Goal: Task Accomplishment & Management: Manage account settings

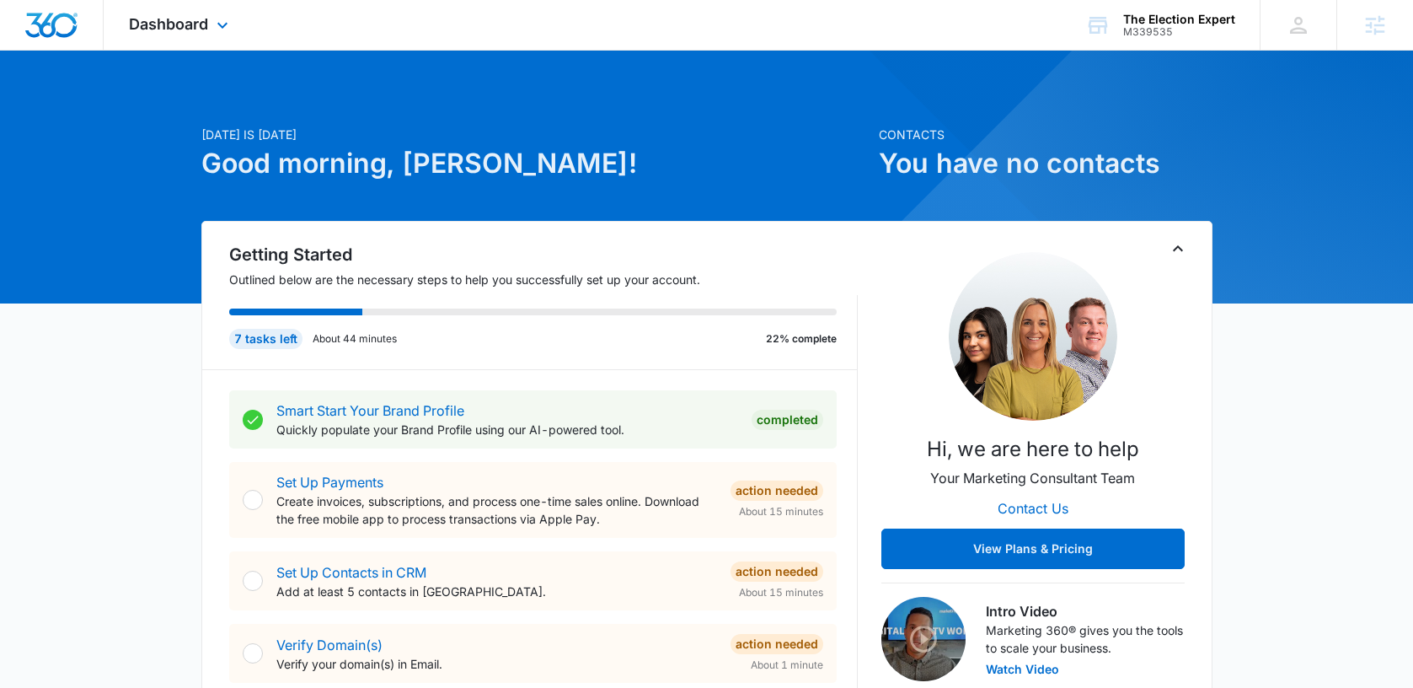
click at [205, 36] on div "Dashboard Apps Reputation Websites Forms CRM Email Social Content Ads Intellige…" at bounding box center [181, 25] width 154 height 50
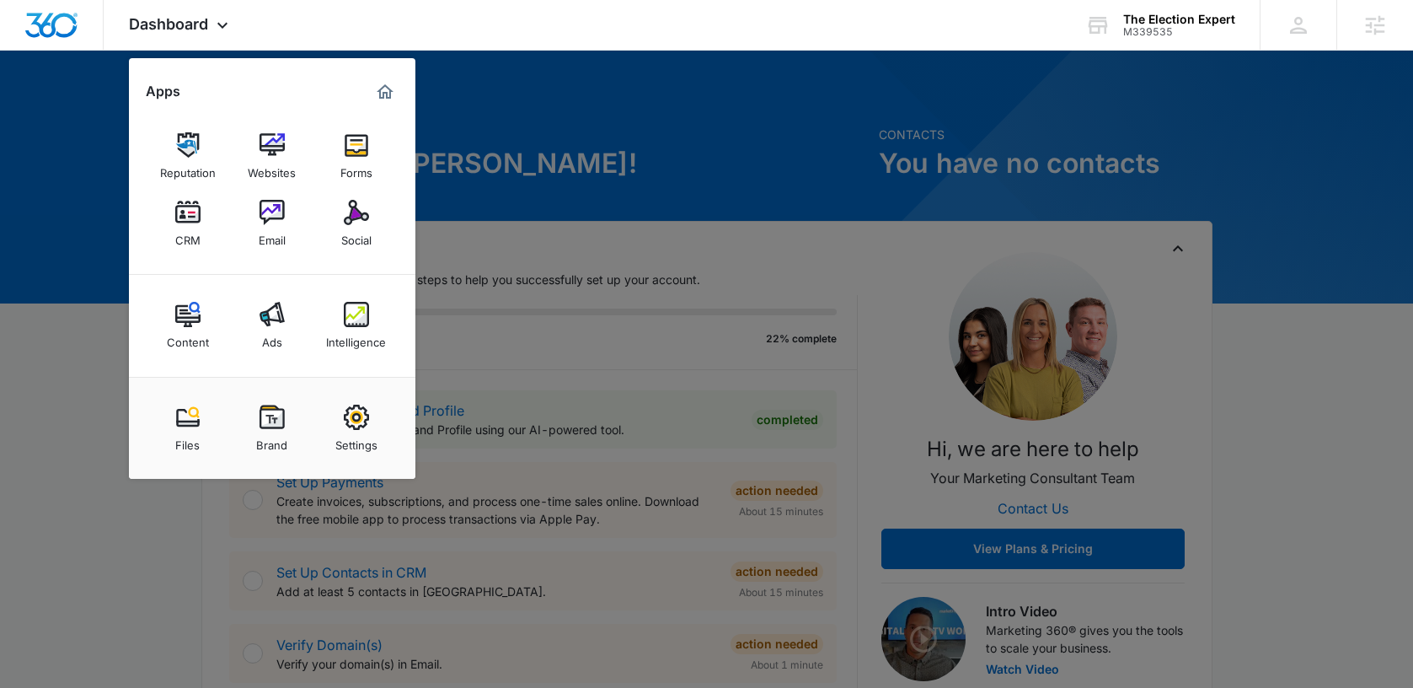
click at [553, 117] on div at bounding box center [706, 344] width 1413 height 688
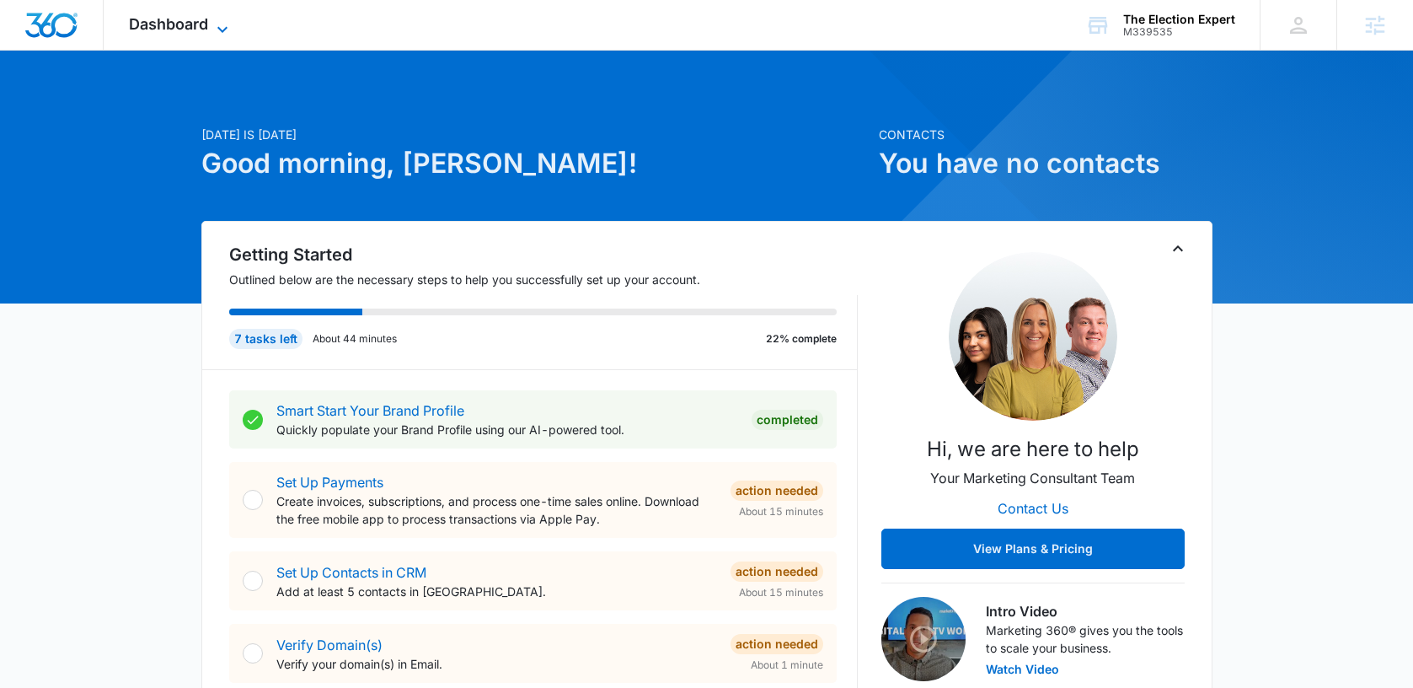
click at [192, 26] on span "Dashboard" at bounding box center [168, 24] width 79 height 18
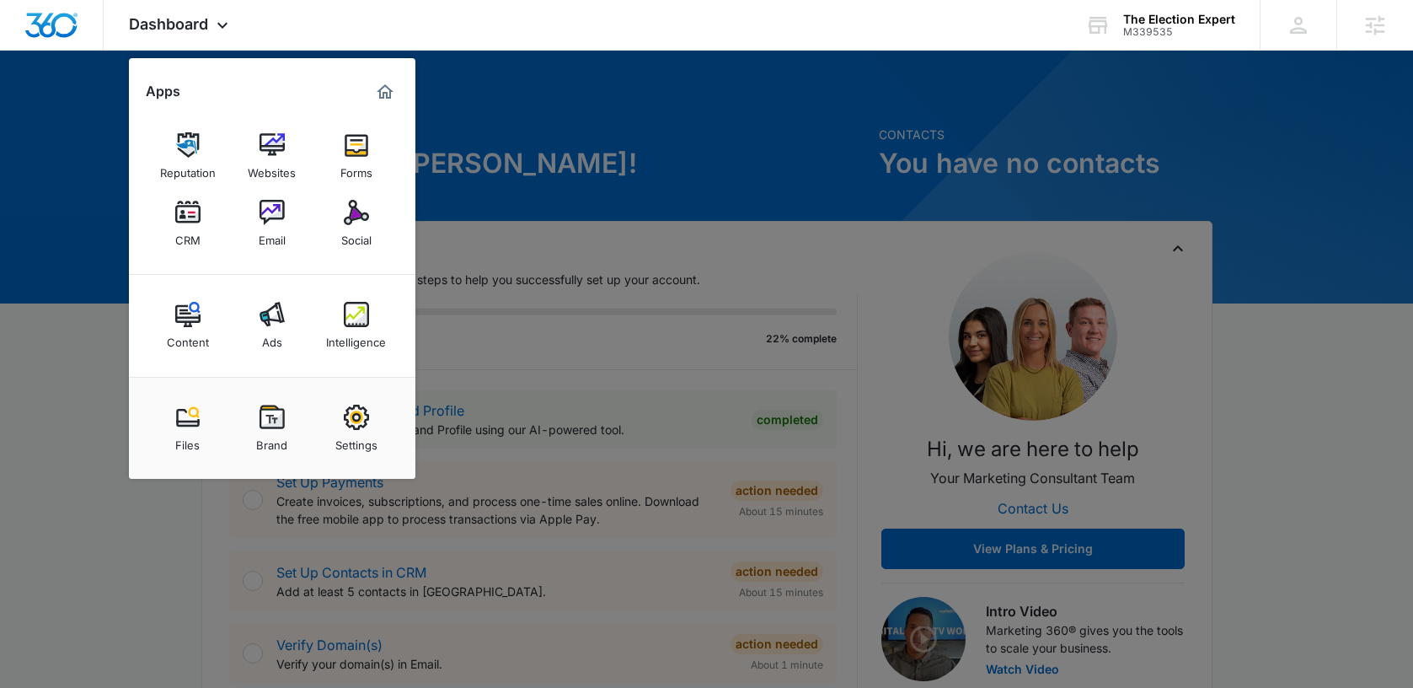
click at [577, 148] on div at bounding box center [706, 344] width 1413 height 688
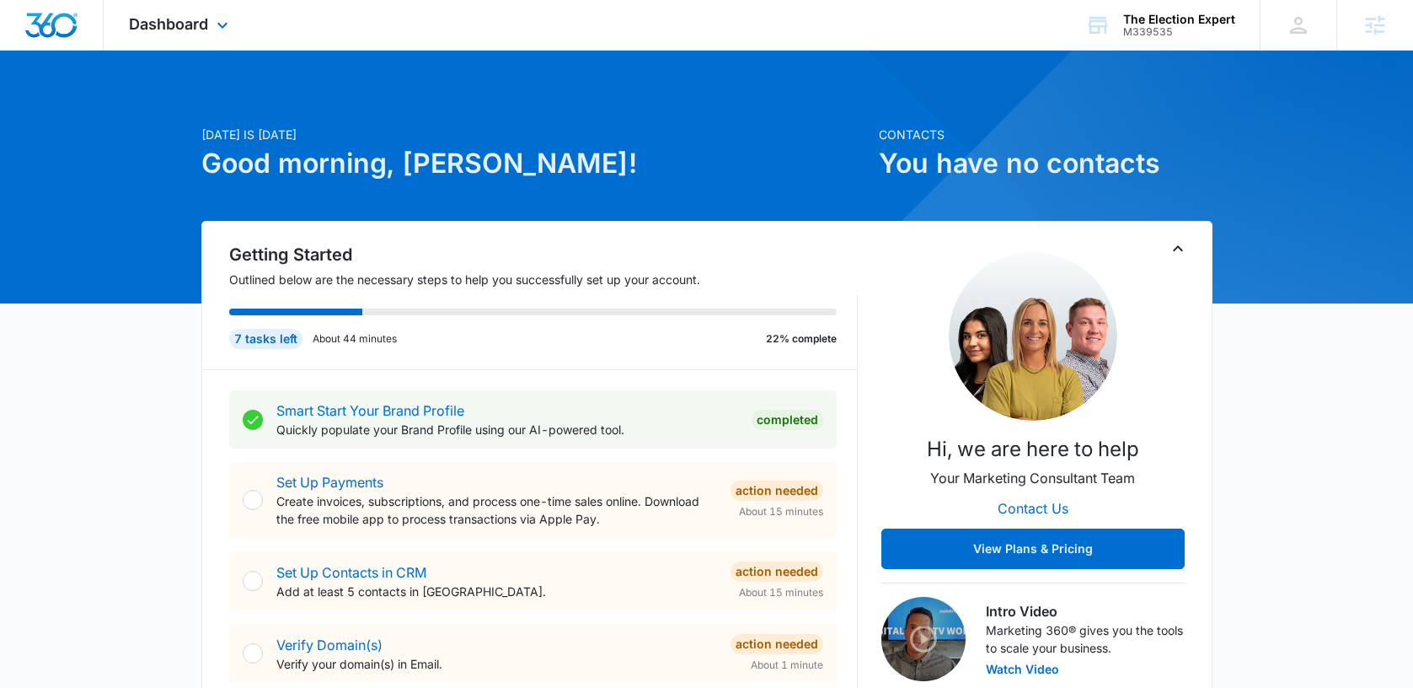
click at [165, 13] on div "Dashboard Apps Reputation Websites Forms CRM Email Social Content Ads Intellige…" at bounding box center [181, 25] width 154 height 50
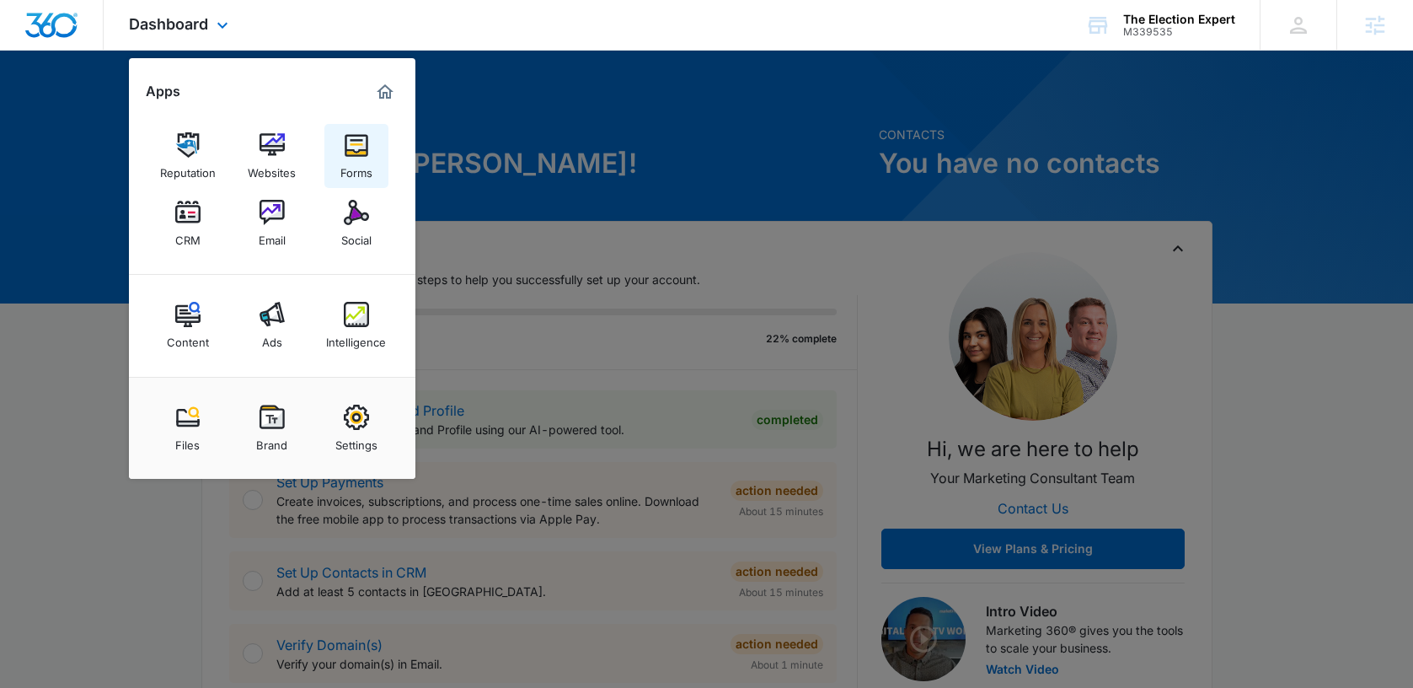
click at [367, 154] on img at bounding box center [356, 144] width 25 height 25
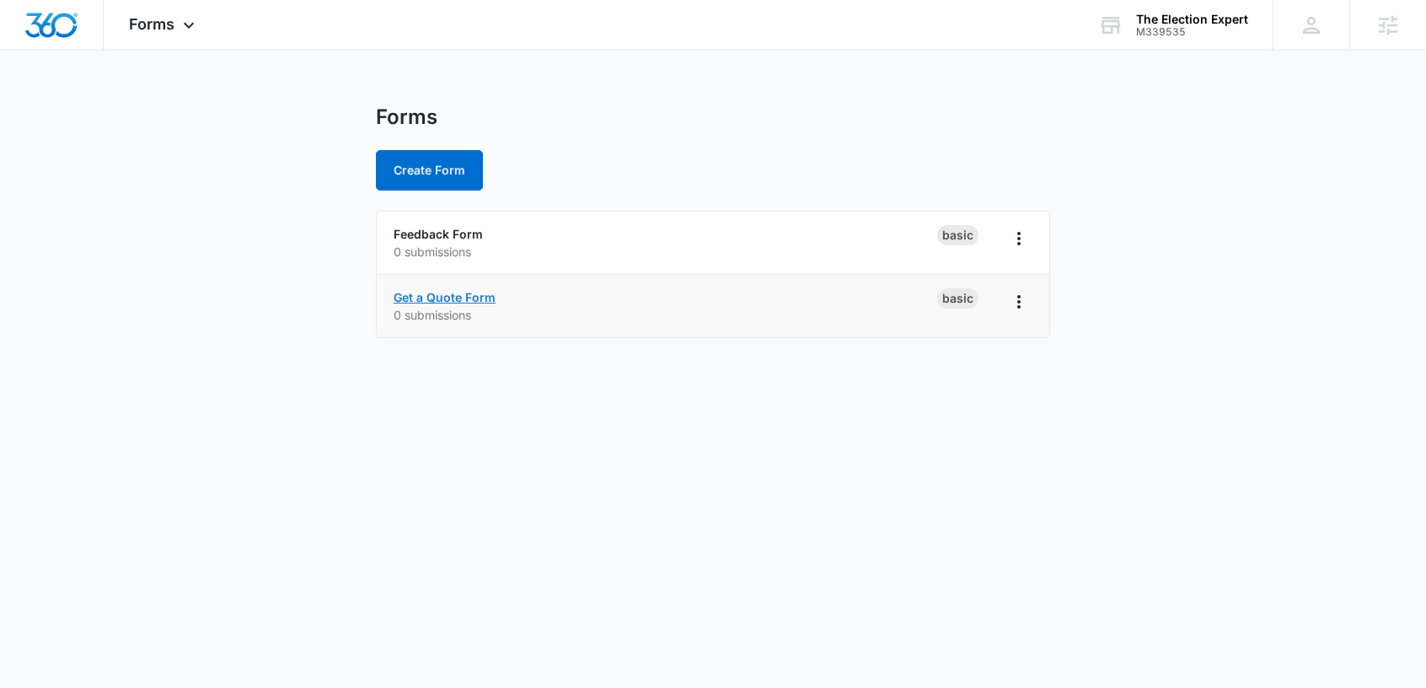
click at [437, 297] on link "Get a Quote Form" at bounding box center [445, 297] width 102 height 14
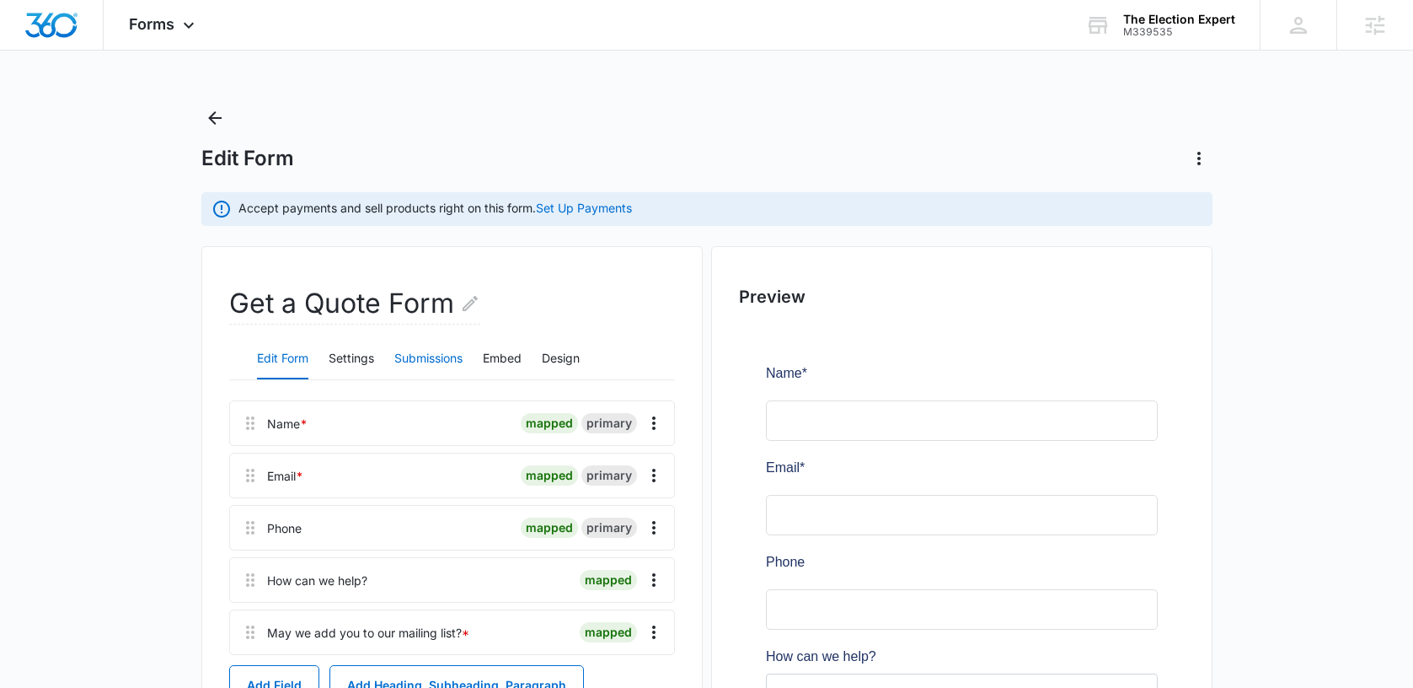
click at [423, 354] on button "Submissions" at bounding box center [428, 359] width 68 height 40
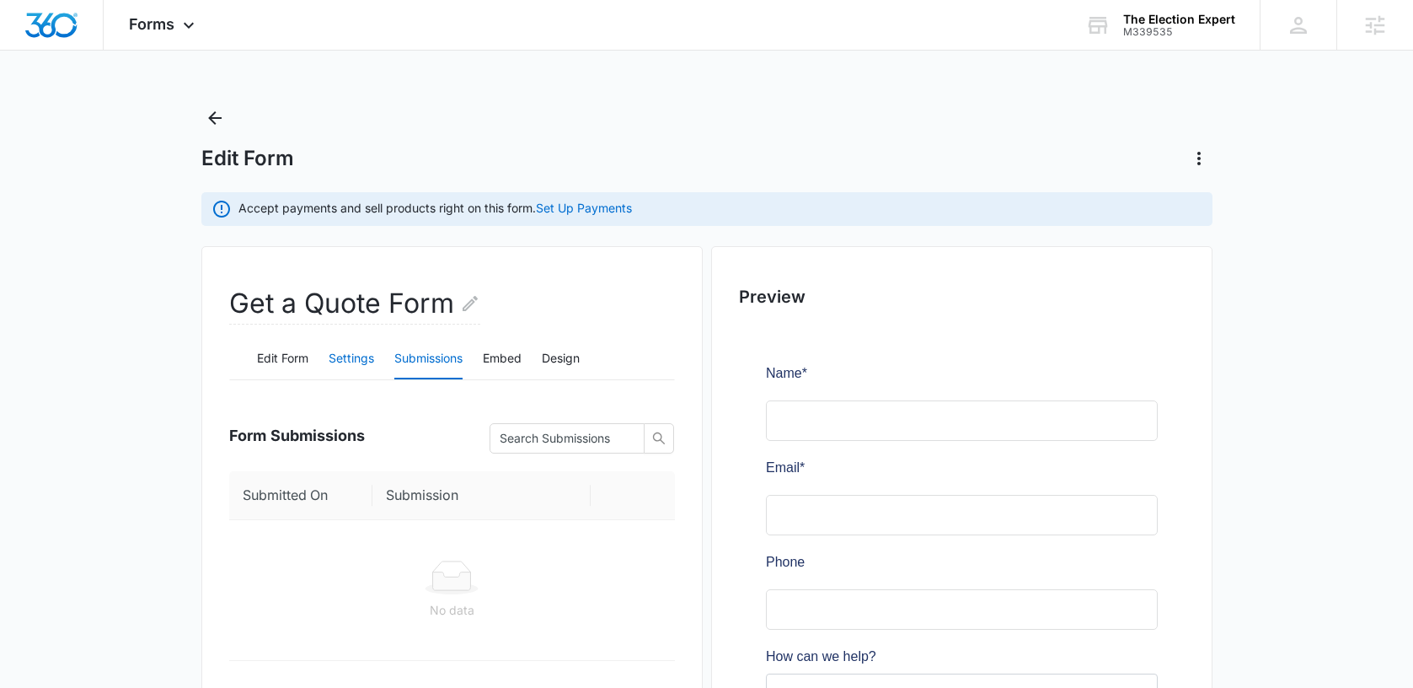
click at [351, 368] on button "Settings" at bounding box center [352, 359] width 46 height 40
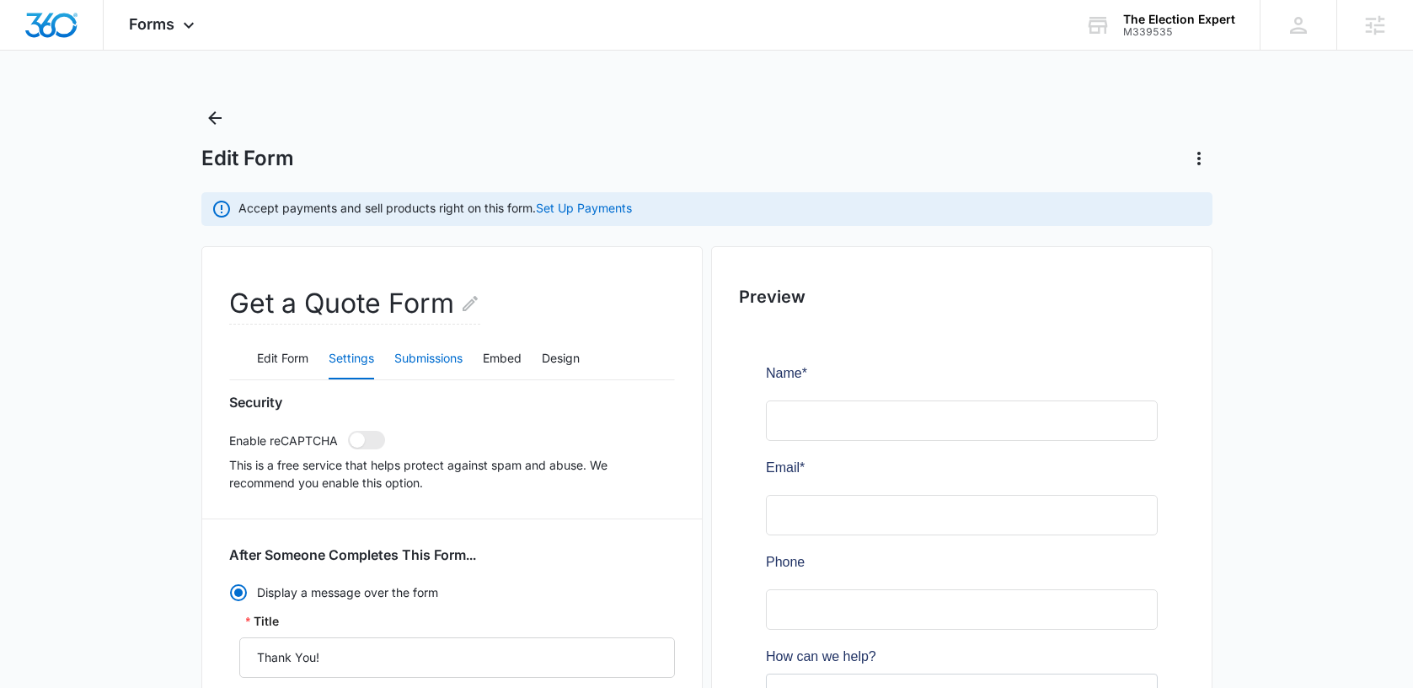
click at [419, 352] on button "Submissions" at bounding box center [428, 359] width 68 height 40
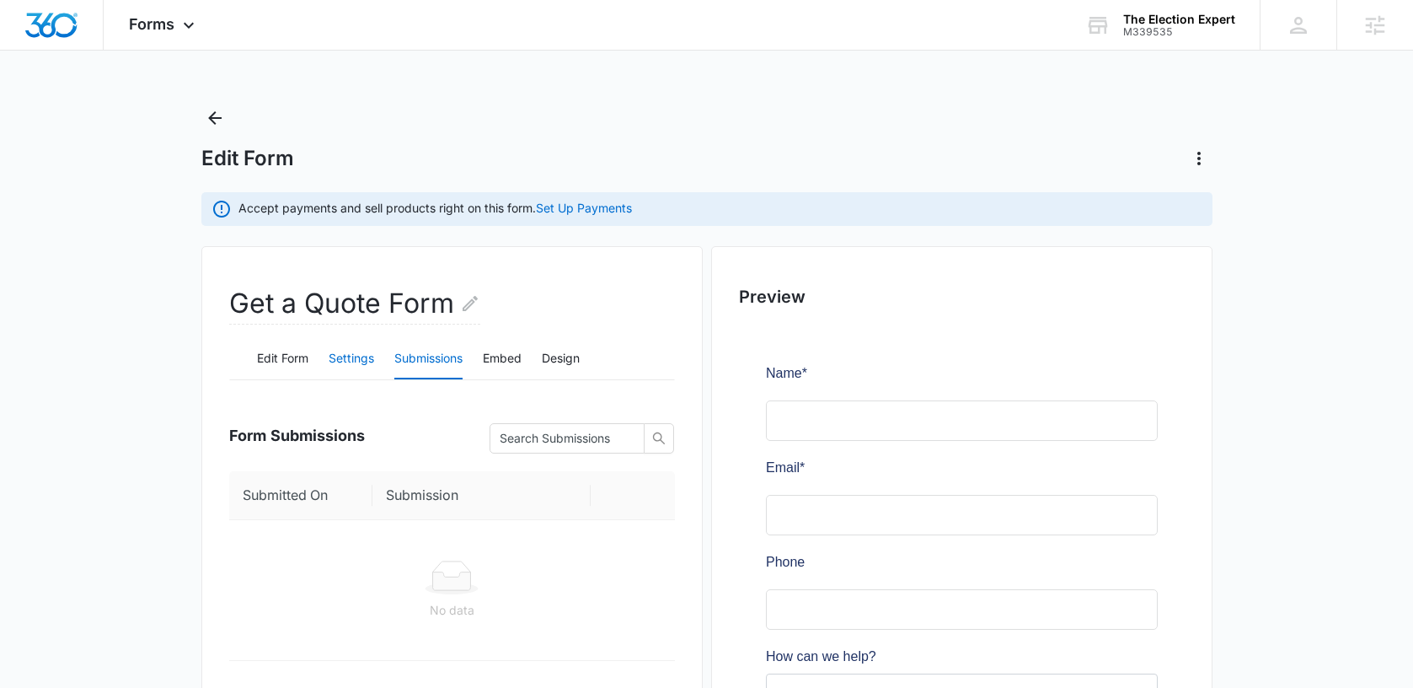
click at [340, 353] on button "Settings" at bounding box center [352, 359] width 46 height 40
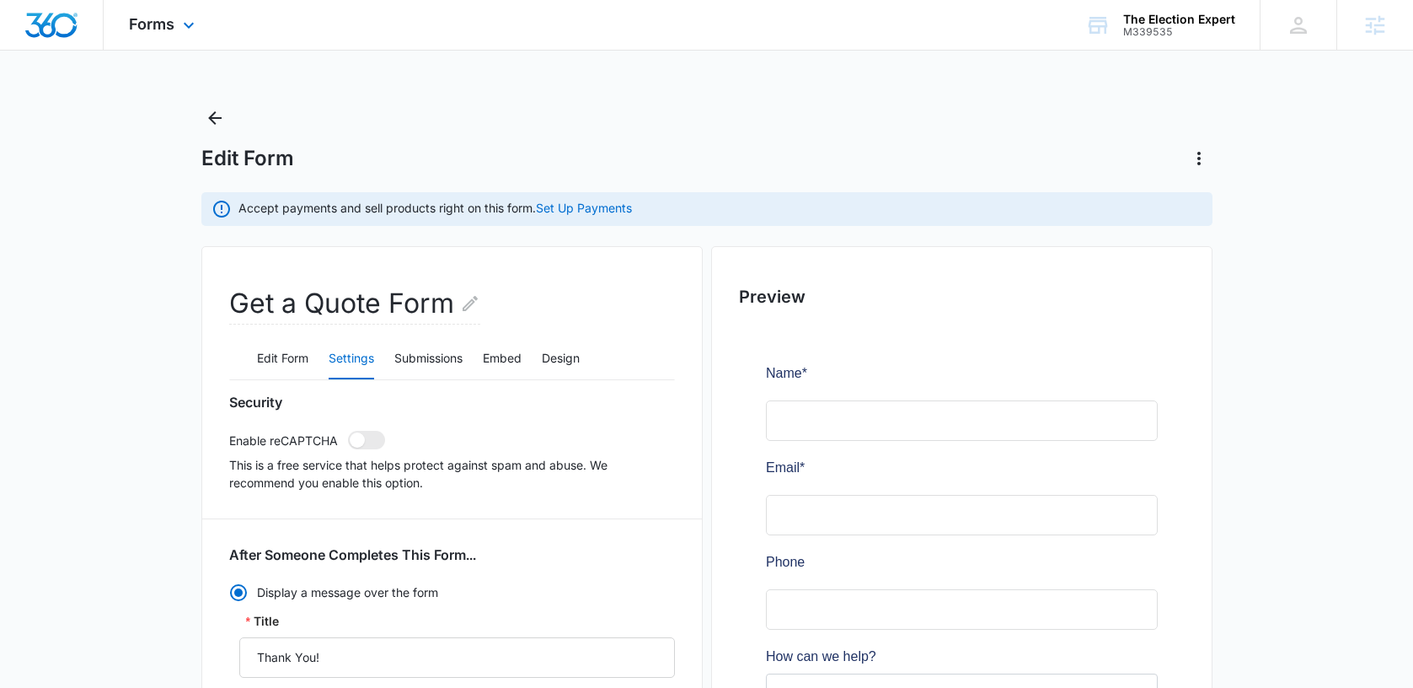
click at [164, 34] on div "Forms Apps Reputation Websites Forms CRM Email Social Content Ads Intelligence …" at bounding box center [164, 25] width 121 height 50
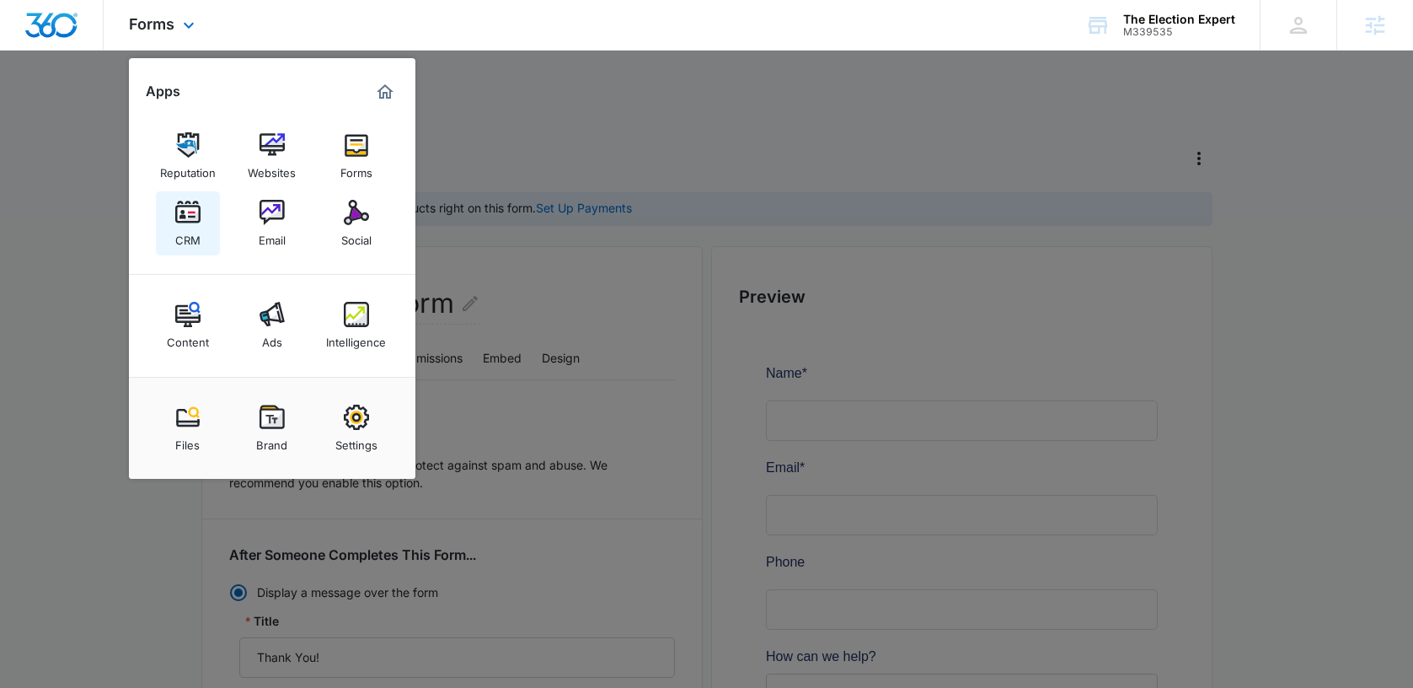
click at [205, 221] on link "CRM" at bounding box center [188, 223] width 64 height 64
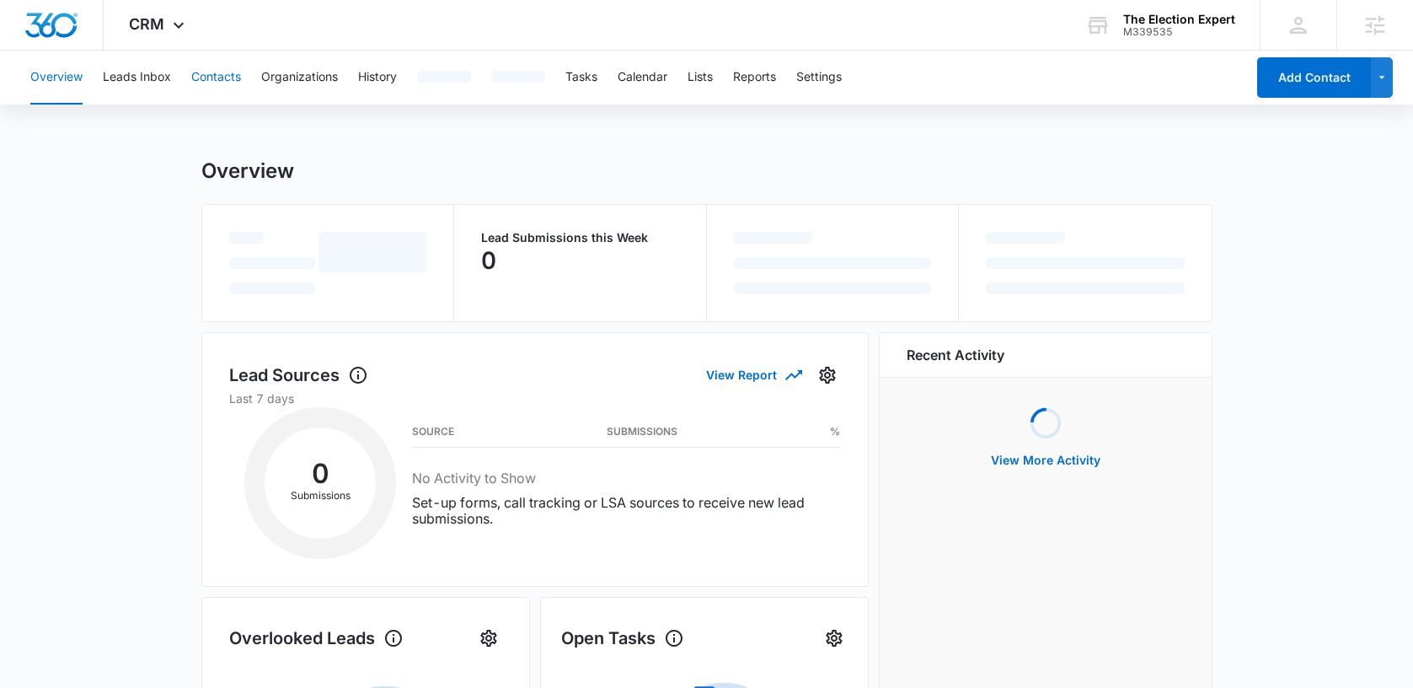
click at [206, 81] on button "Contacts" at bounding box center [216, 78] width 50 height 54
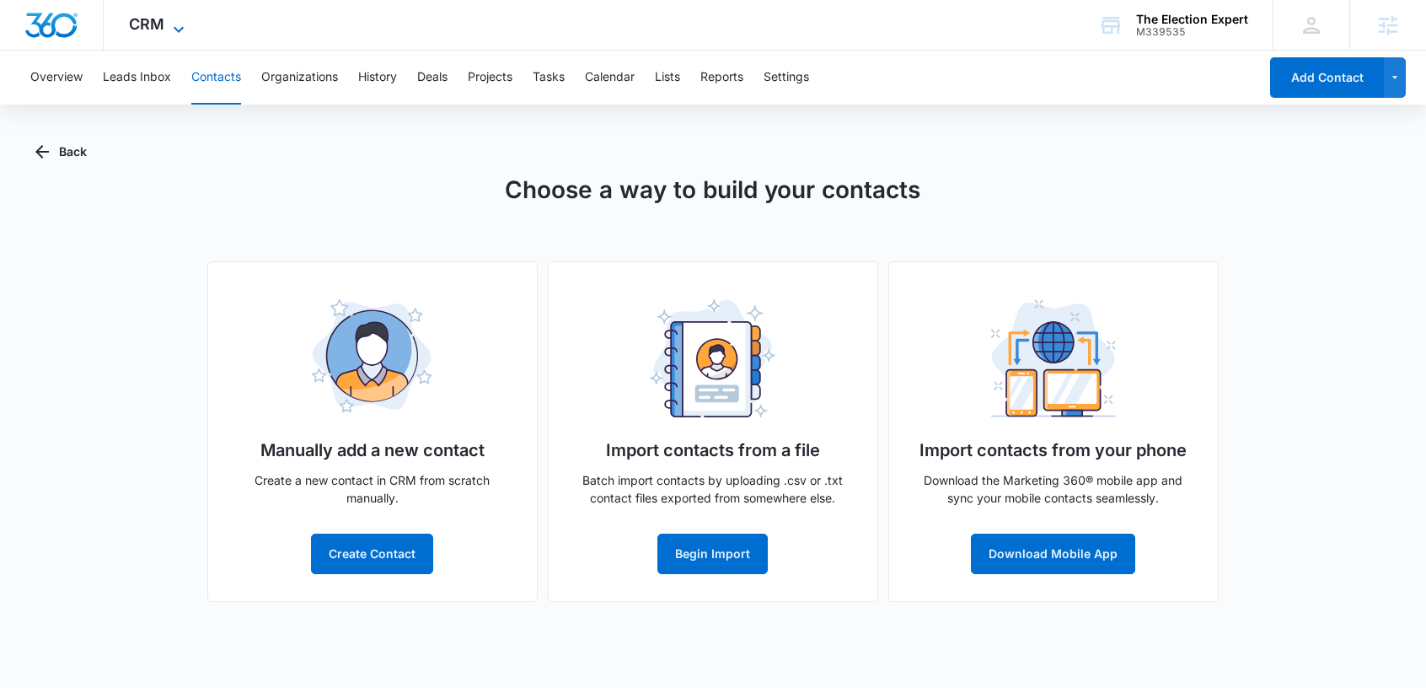
click at [169, 24] on icon at bounding box center [179, 29] width 20 height 20
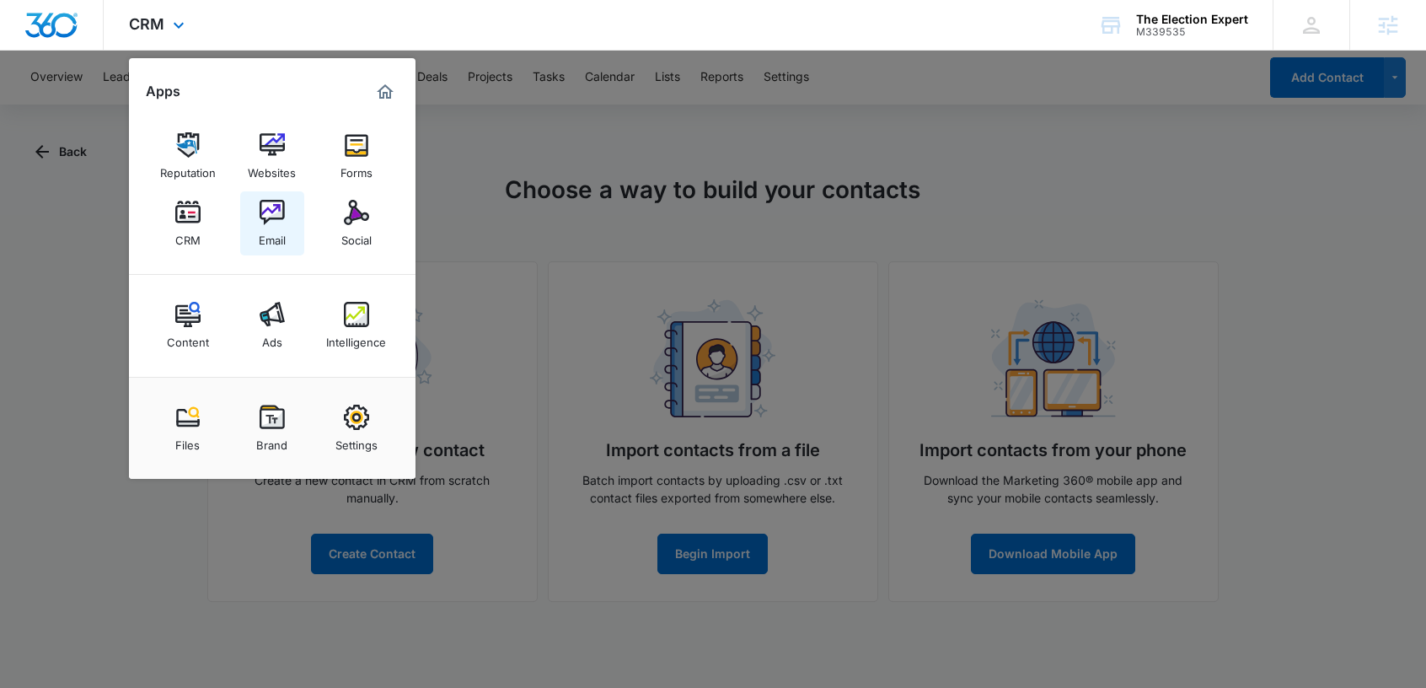
click at [265, 222] on img at bounding box center [272, 212] width 25 height 25
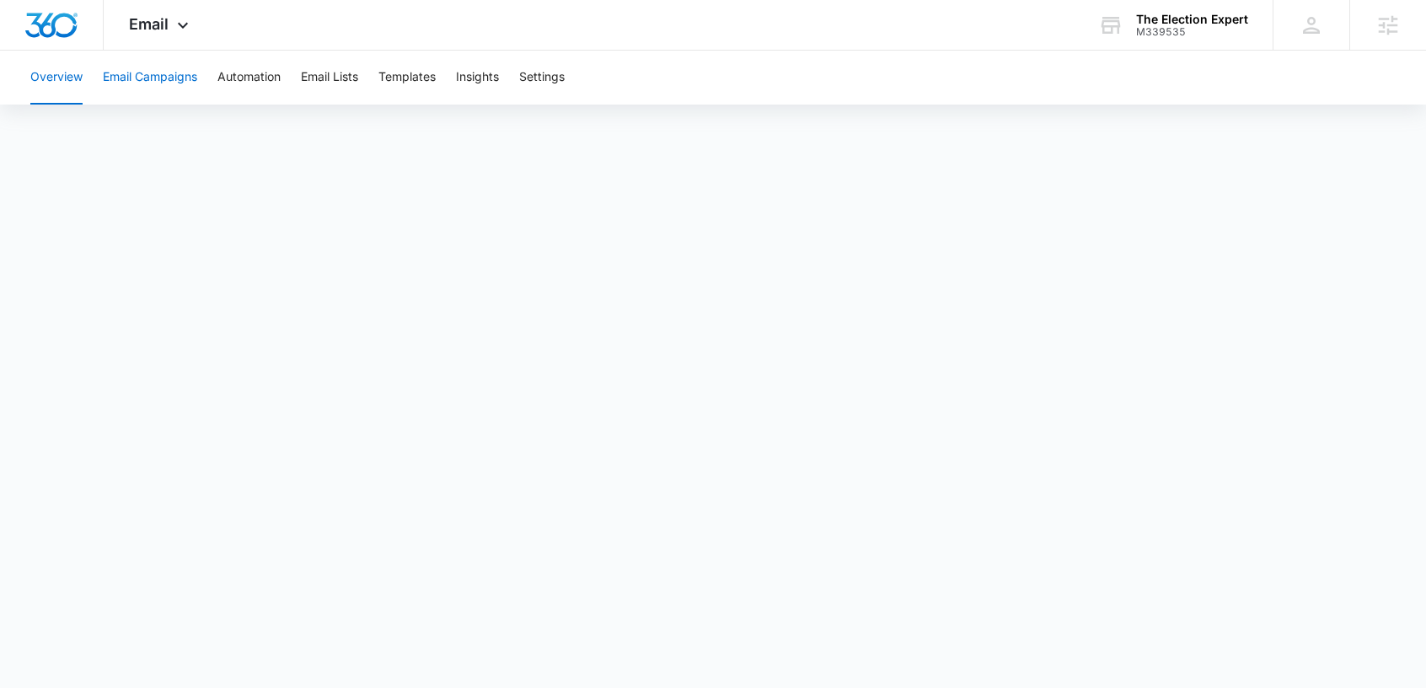
click at [158, 73] on button "Email Campaigns" at bounding box center [150, 78] width 94 height 54
click at [260, 77] on button "Automation" at bounding box center [248, 78] width 63 height 54
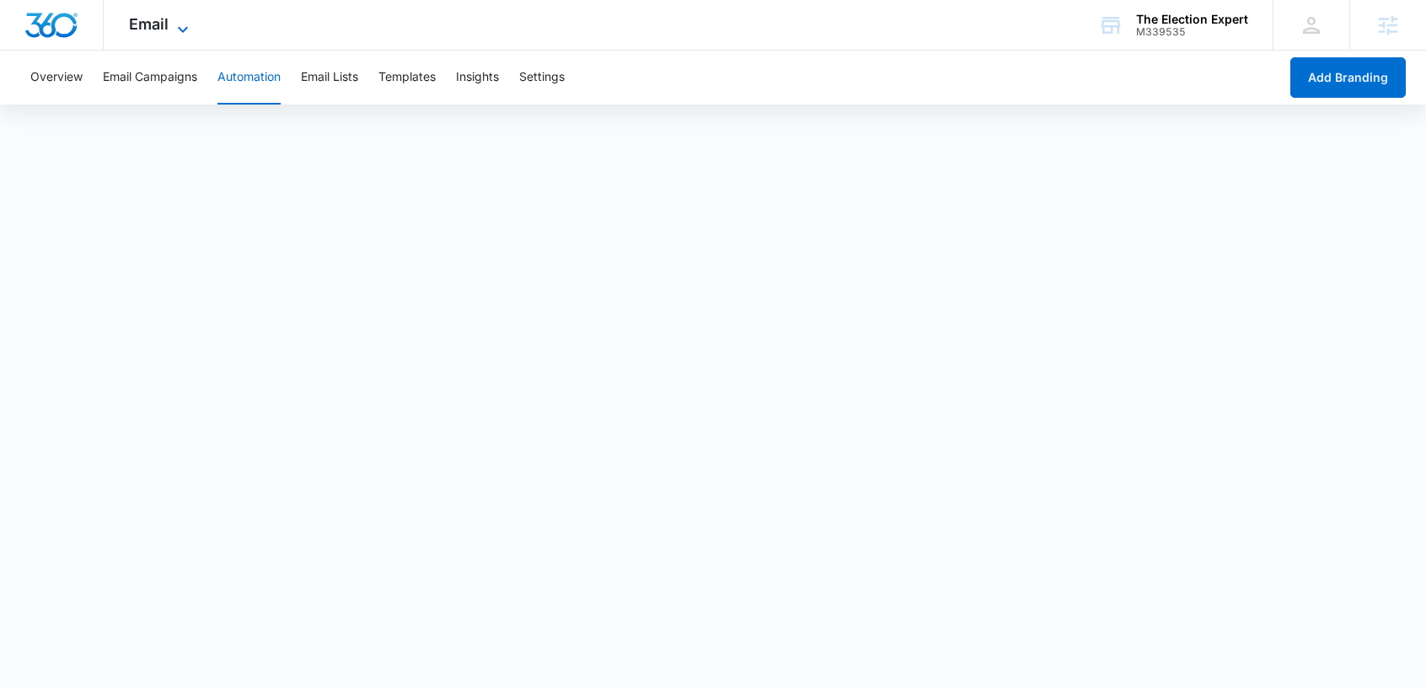
click at [175, 32] on icon at bounding box center [183, 29] width 20 height 20
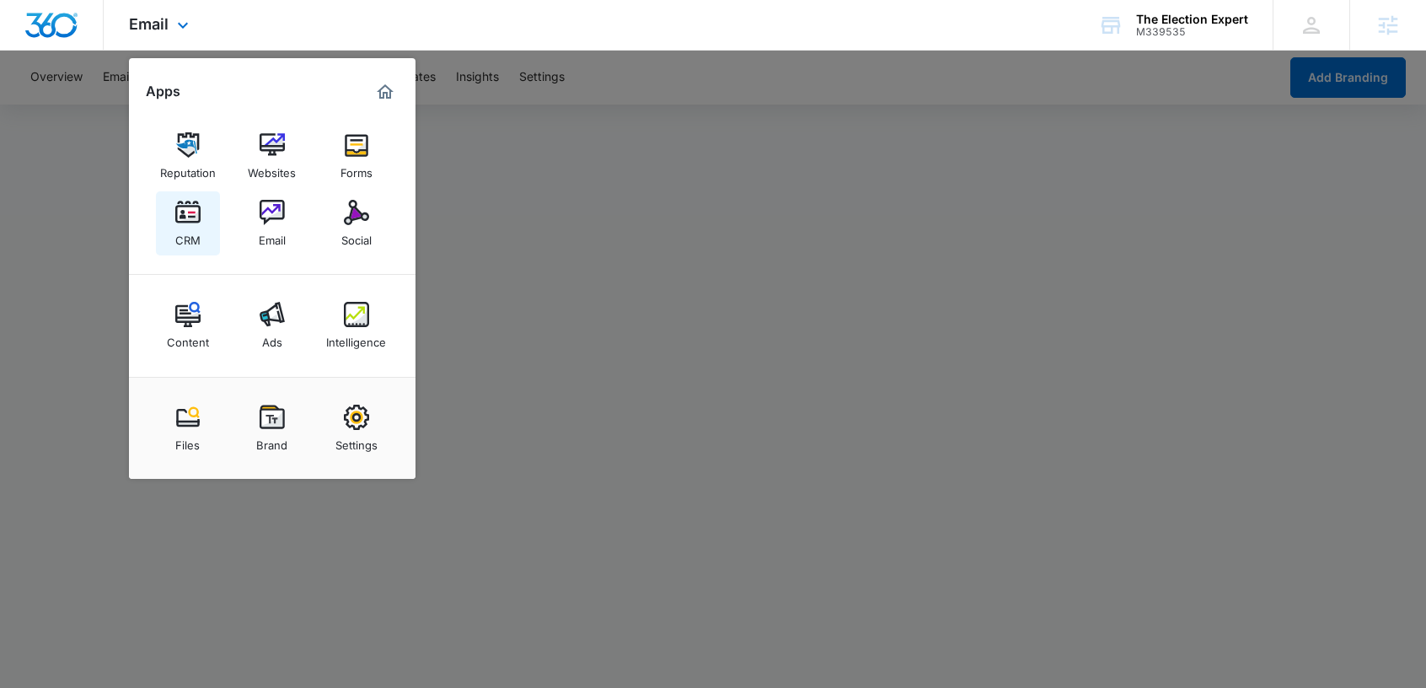
click at [194, 217] on img at bounding box center [187, 212] width 25 height 25
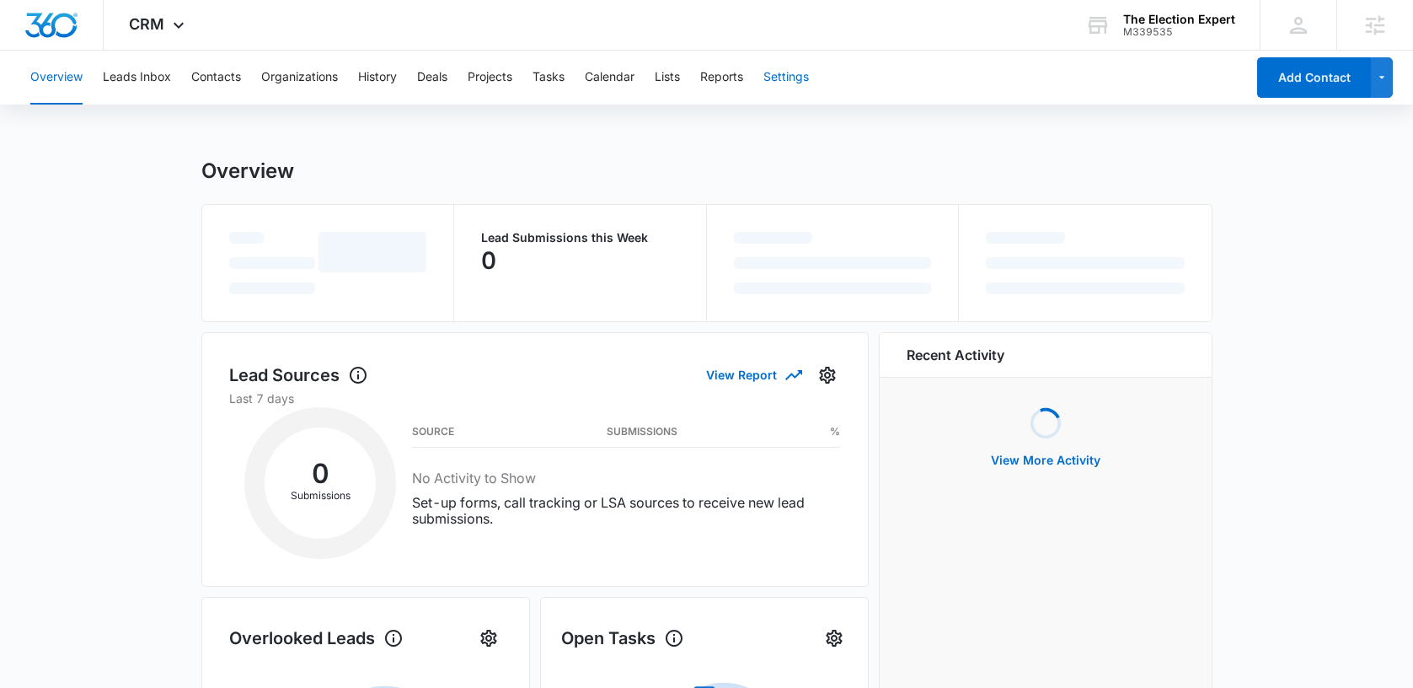
click at [780, 73] on button "Settings" at bounding box center [787, 78] width 46 height 54
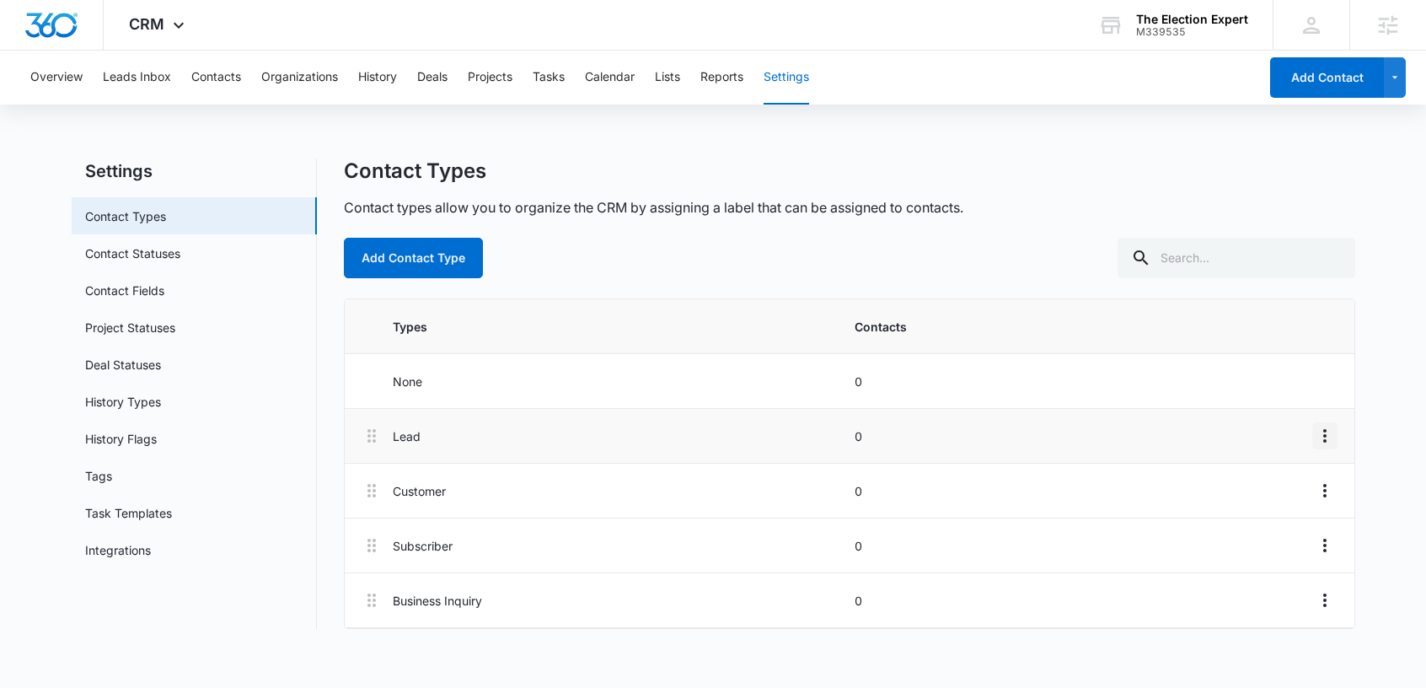
click at [1327, 435] on icon "Overflow Menu" at bounding box center [1325, 436] width 20 height 20
click at [1284, 481] on div "Edit" at bounding box center [1278, 483] width 35 height 12
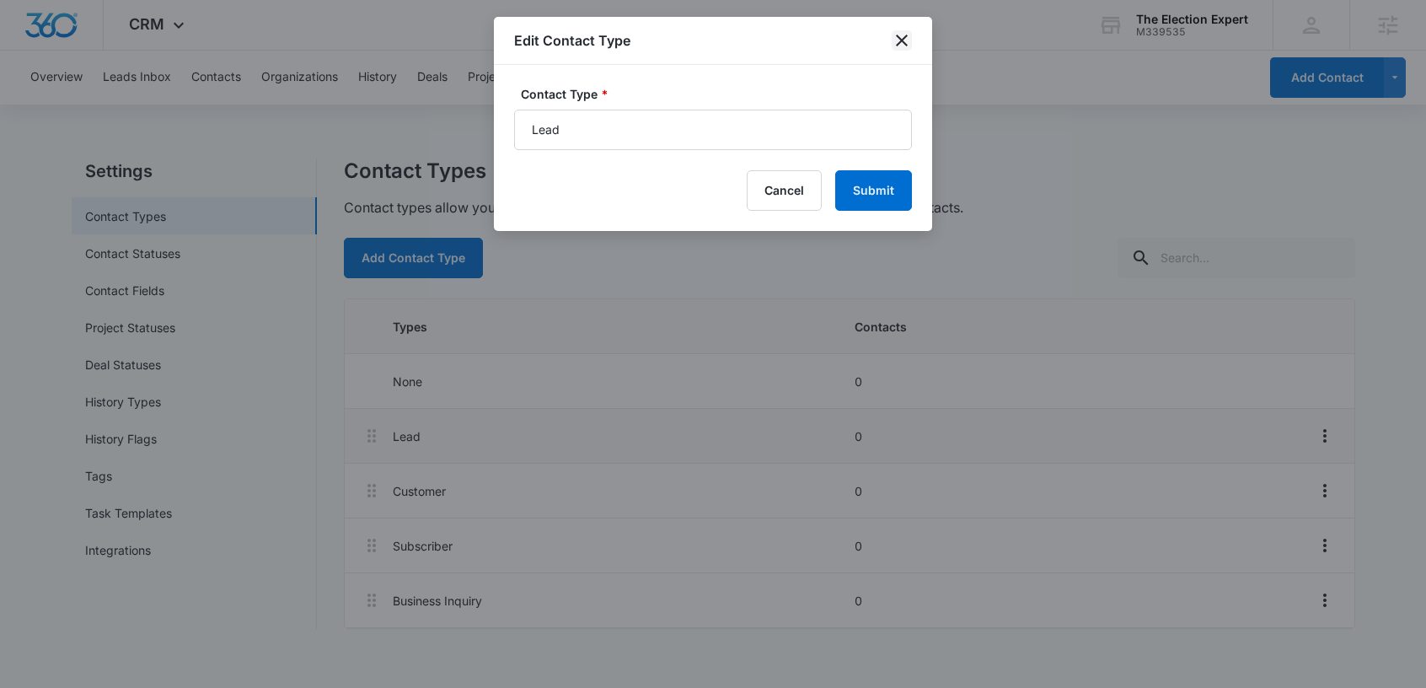
click at [898, 40] on icon "close" at bounding box center [902, 40] width 20 height 20
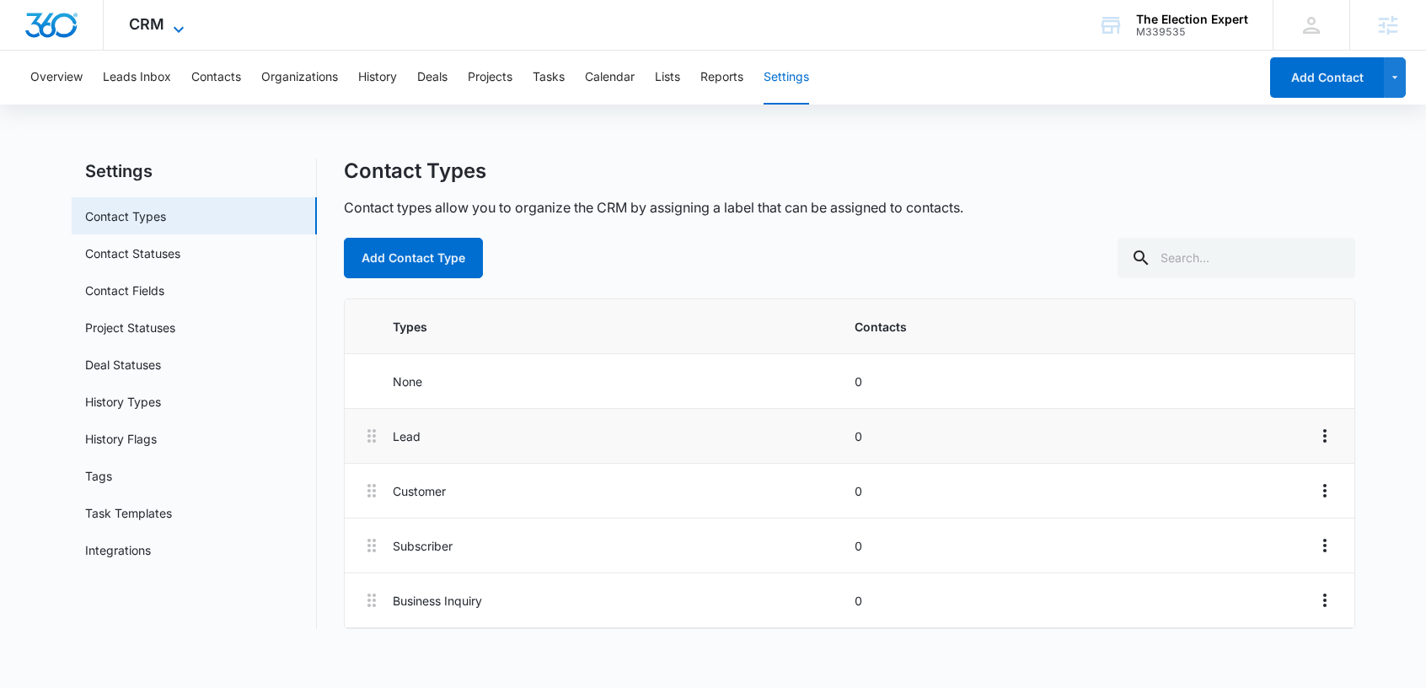
click at [173, 29] on icon at bounding box center [179, 29] width 20 height 20
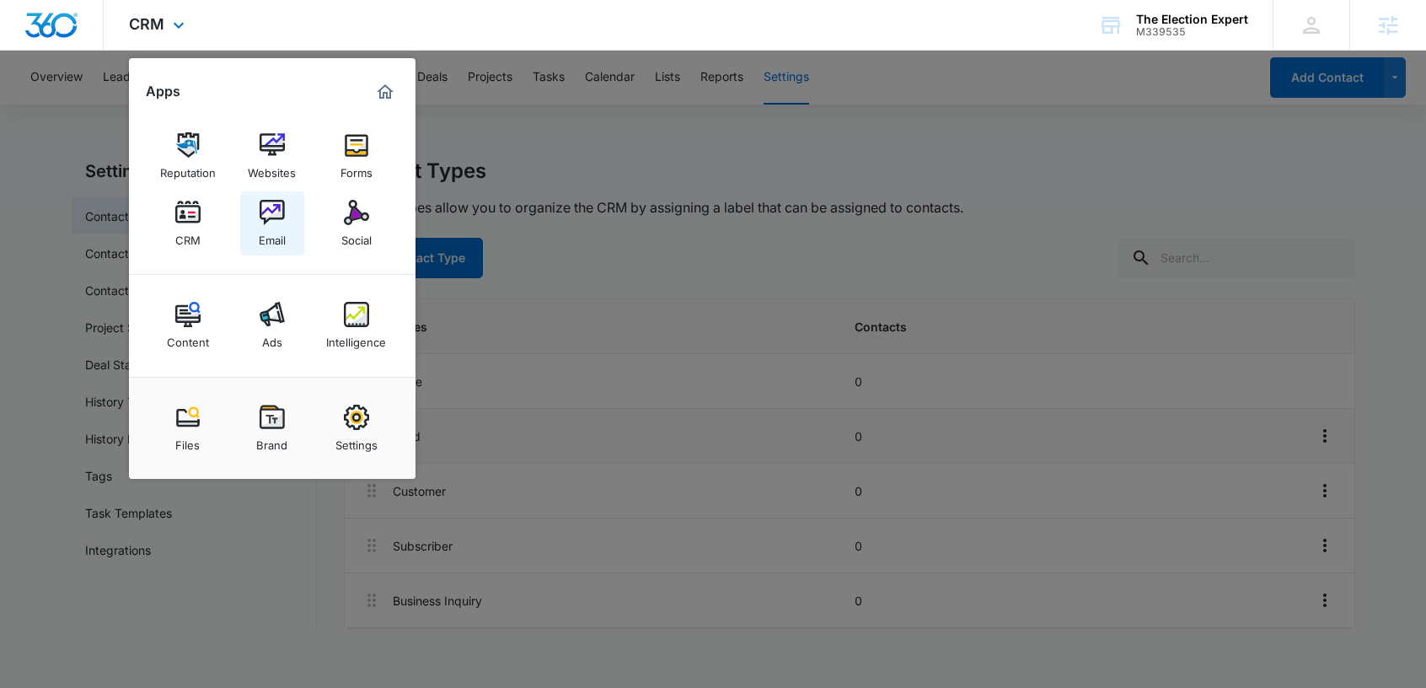
click at [266, 205] on img at bounding box center [272, 212] width 25 height 25
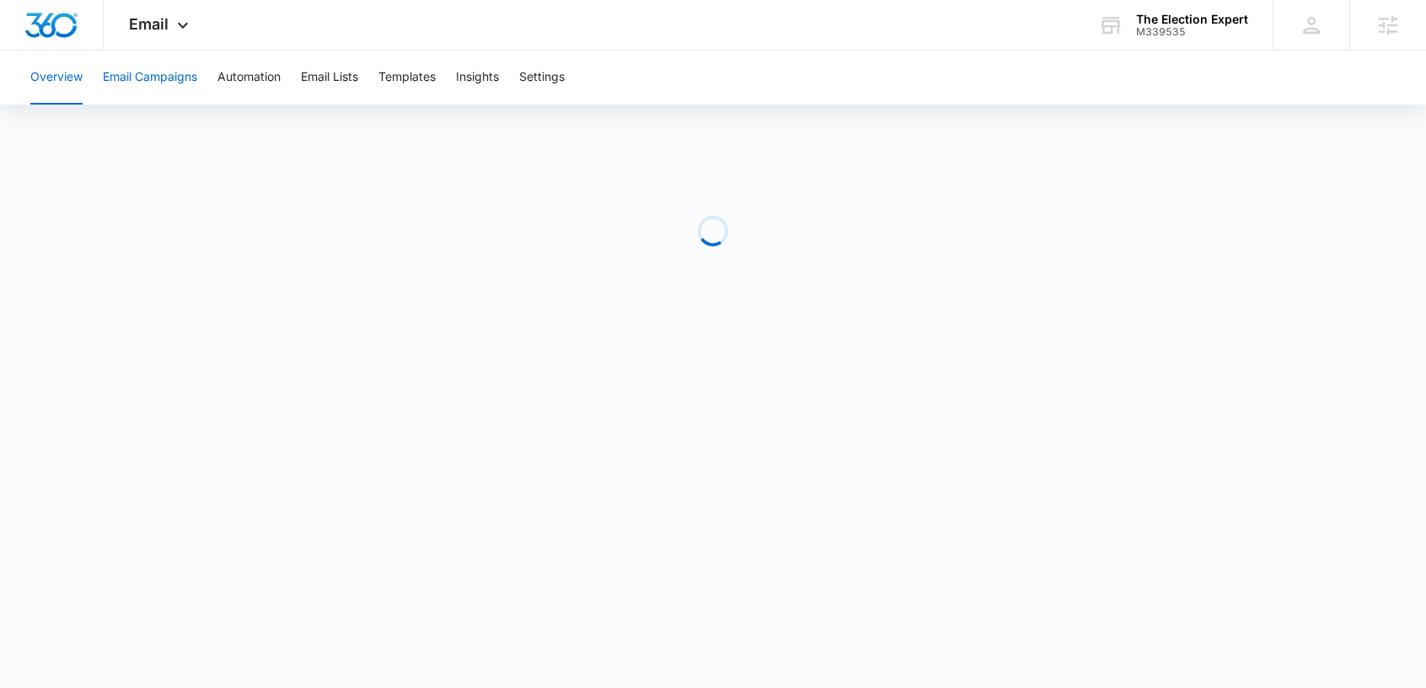
click at [157, 88] on button "Email Campaigns" at bounding box center [150, 78] width 94 height 54
click at [421, 75] on button "Templates" at bounding box center [406, 78] width 57 height 54
click at [147, 80] on button "Email Campaigns" at bounding box center [150, 78] width 94 height 54
click at [62, 31] on img "Dashboard" at bounding box center [51, 25] width 54 height 25
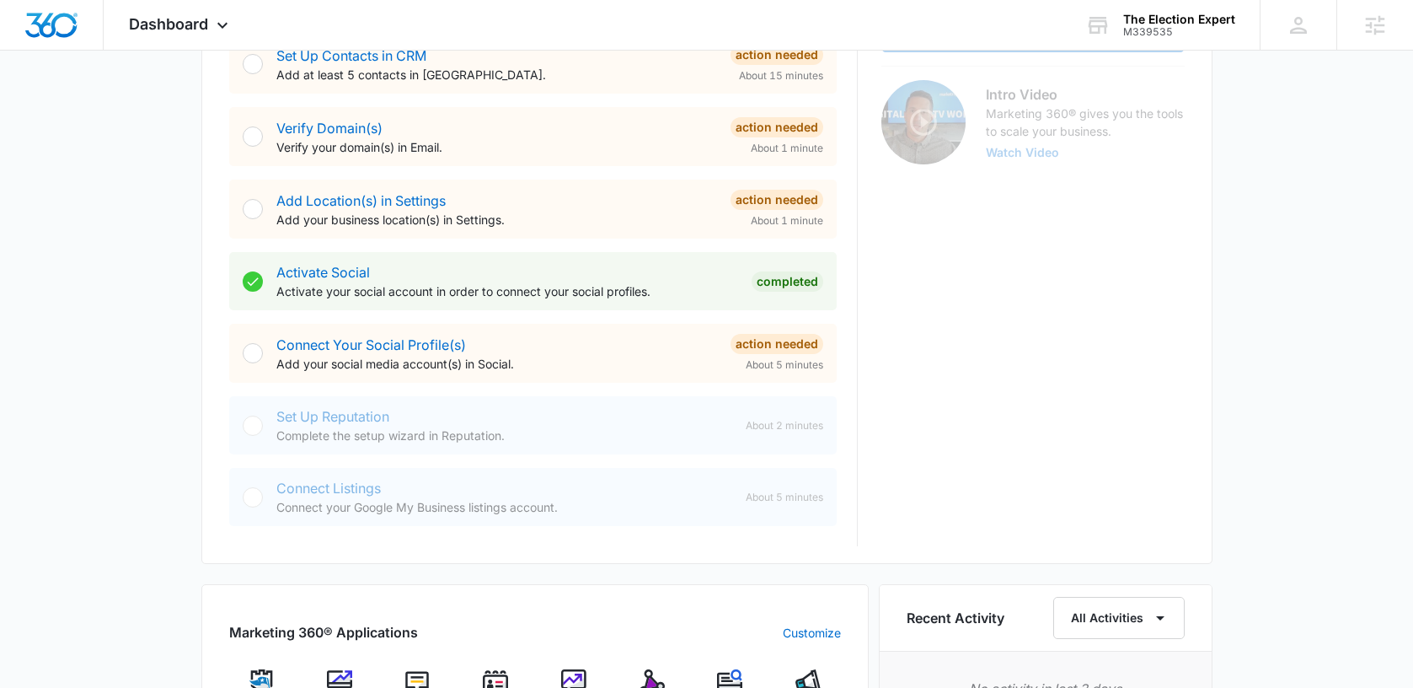
scroll to position [532, 0]
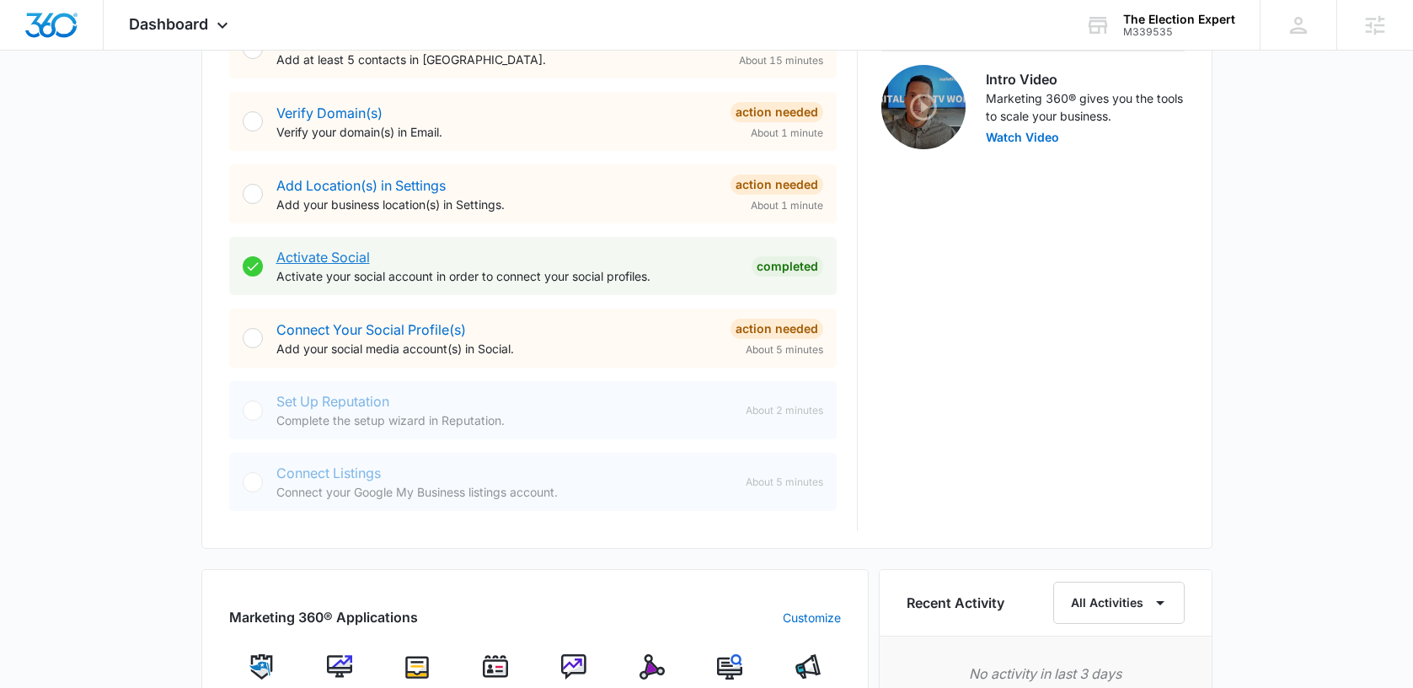
click at [336, 256] on link "Activate Social" at bounding box center [323, 257] width 94 height 17
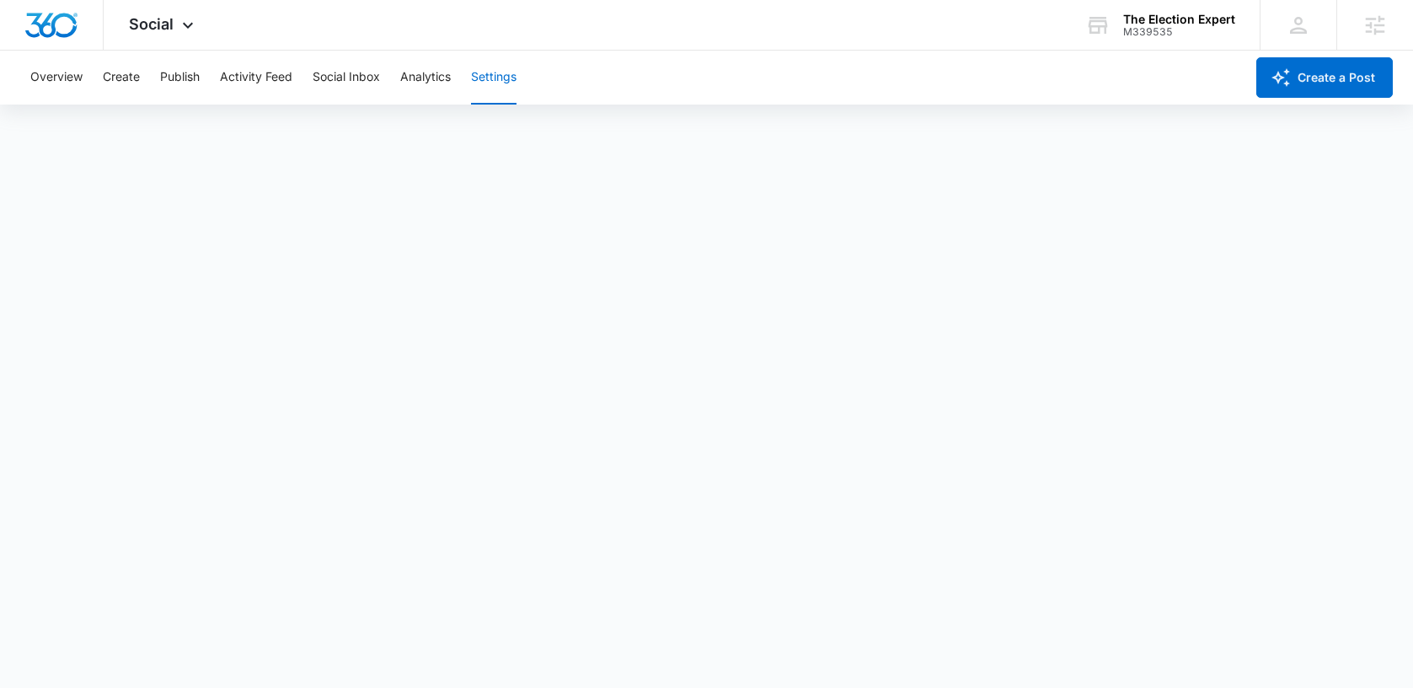
scroll to position [4, 0]
click at [118, 72] on button "Create" at bounding box center [121, 78] width 37 height 54
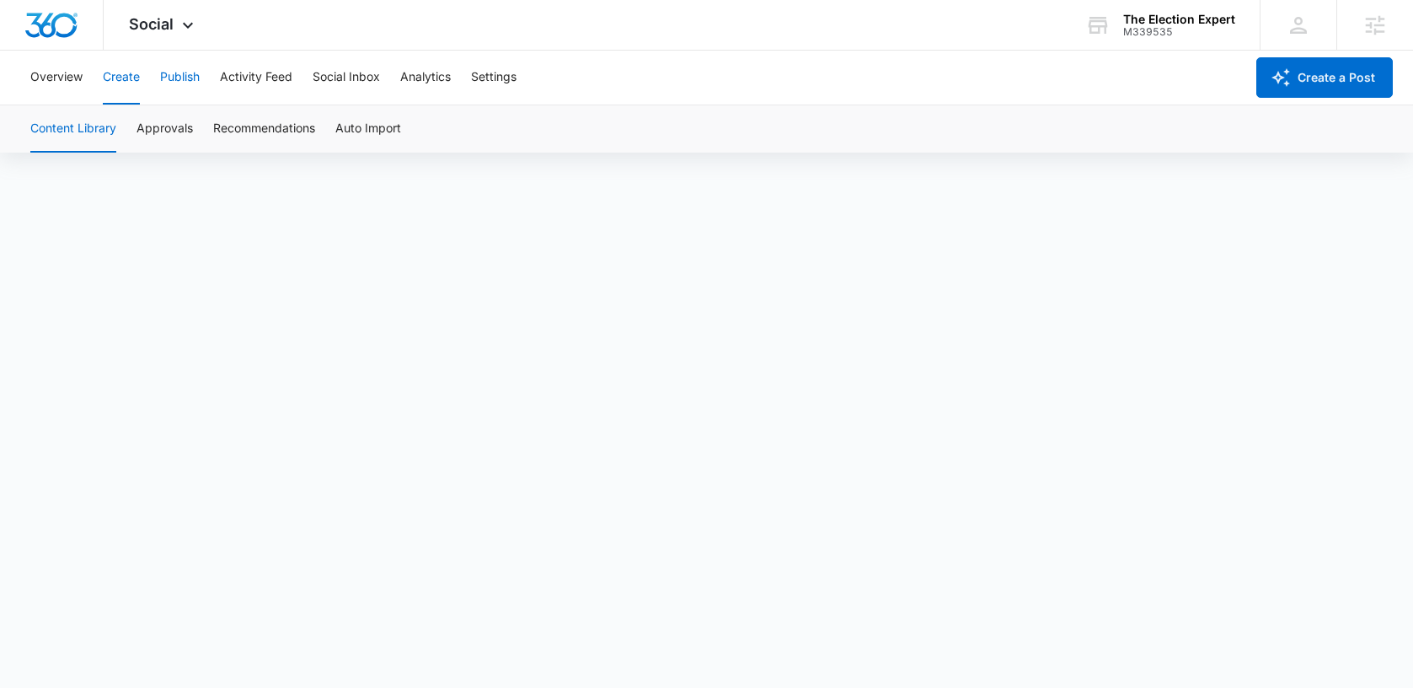
click at [175, 69] on button "Publish" at bounding box center [180, 78] width 40 height 54
click at [113, 126] on button "Schedules" at bounding box center [128, 128] width 57 height 47
click at [119, 77] on button "Create" at bounding box center [121, 78] width 37 height 54
click at [174, 78] on button "Publish" at bounding box center [180, 78] width 40 height 54
click at [123, 77] on button "Create" at bounding box center [121, 78] width 37 height 54
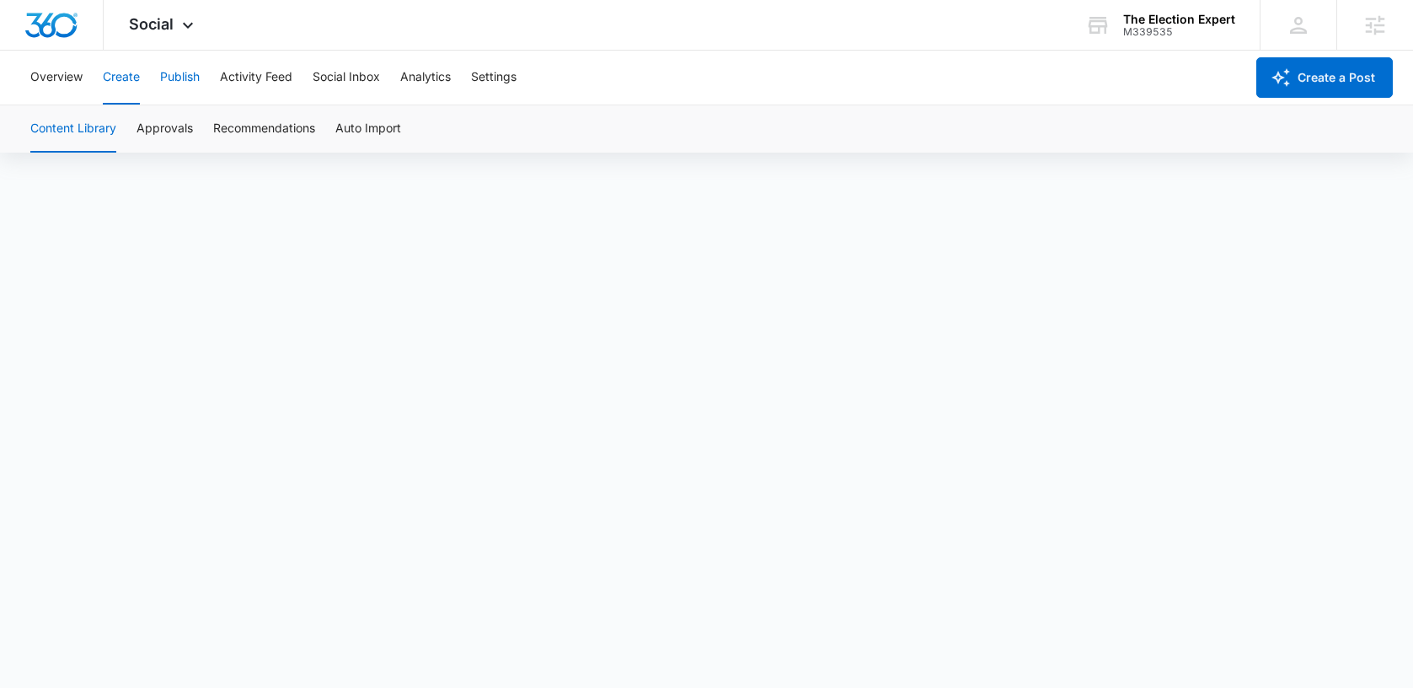
click at [160, 78] on button "Publish" at bounding box center [180, 78] width 40 height 54
click at [130, 78] on button "Create" at bounding box center [121, 78] width 37 height 54
click at [172, 91] on button "Publish" at bounding box center [180, 78] width 40 height 54
click at [119, 77] on button "Create" at bounding box center [121, 78] width 37 height 54
click at [186, 82] on button "Publish" at bounding box center [180, 78] width 40 height 54
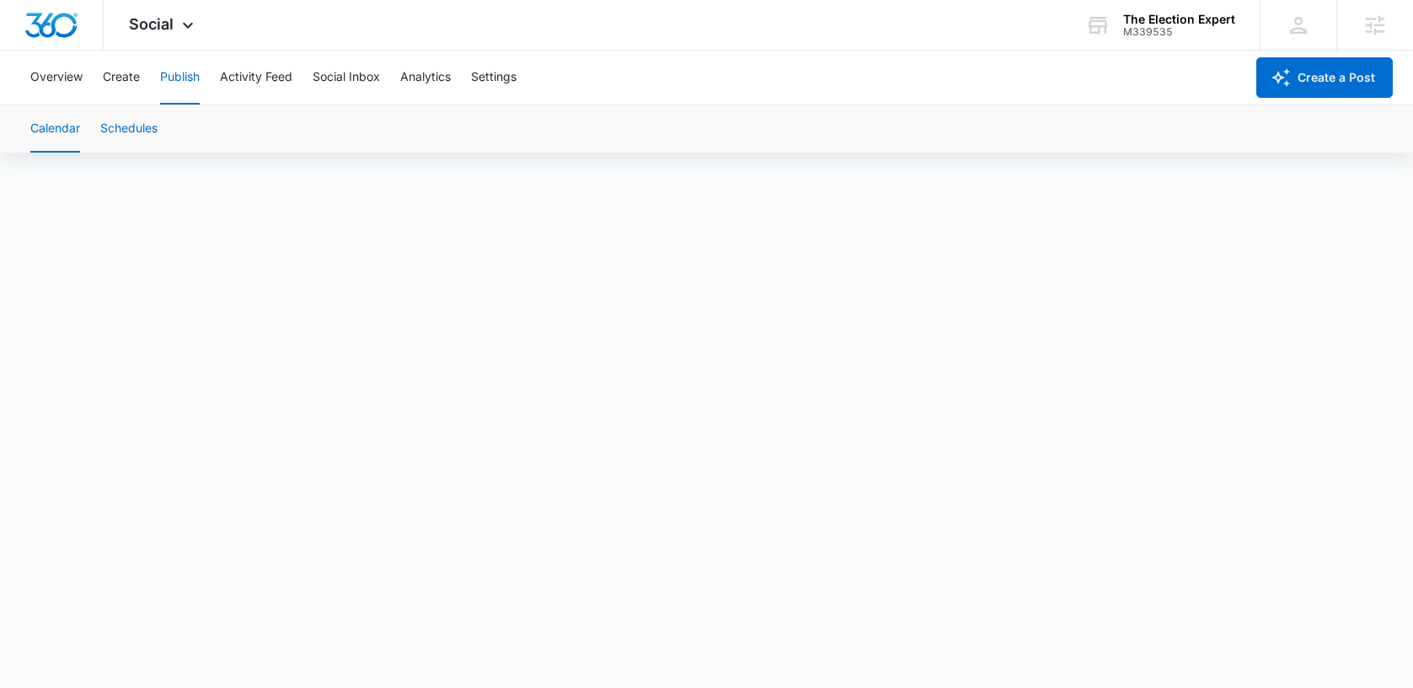
click at [142, 126] on button "Schedules" at bounding box center [128, 128] width 57 height 47
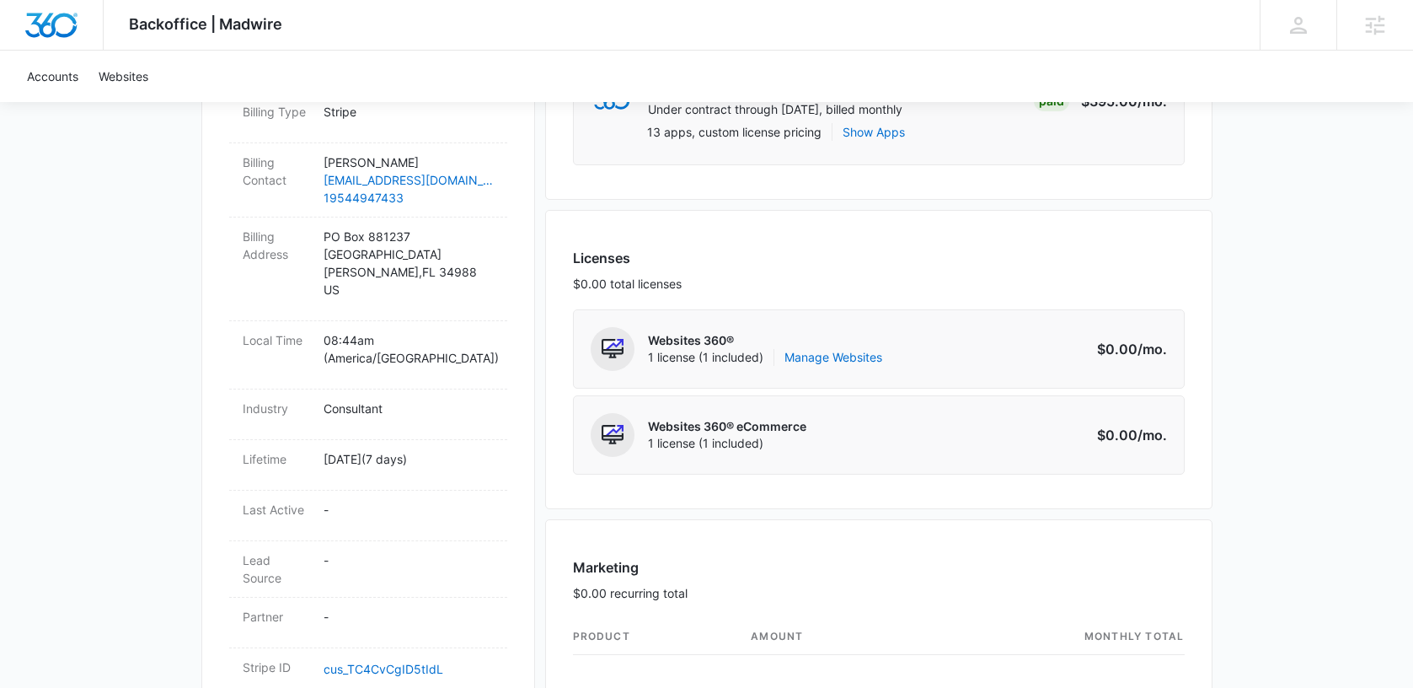
scroll to position [393, 0]
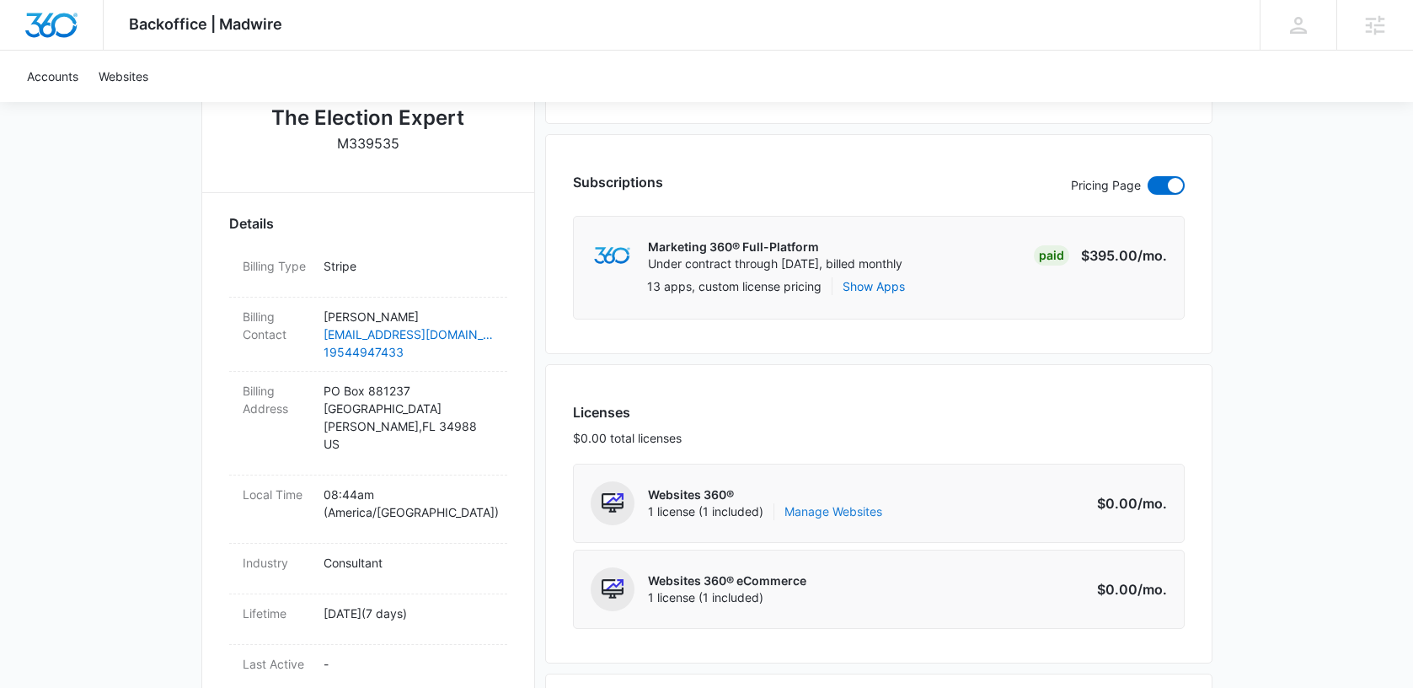
click at [823, 513] on link "Manage Websites" at bounding box center [834, 511] width 98 height 17
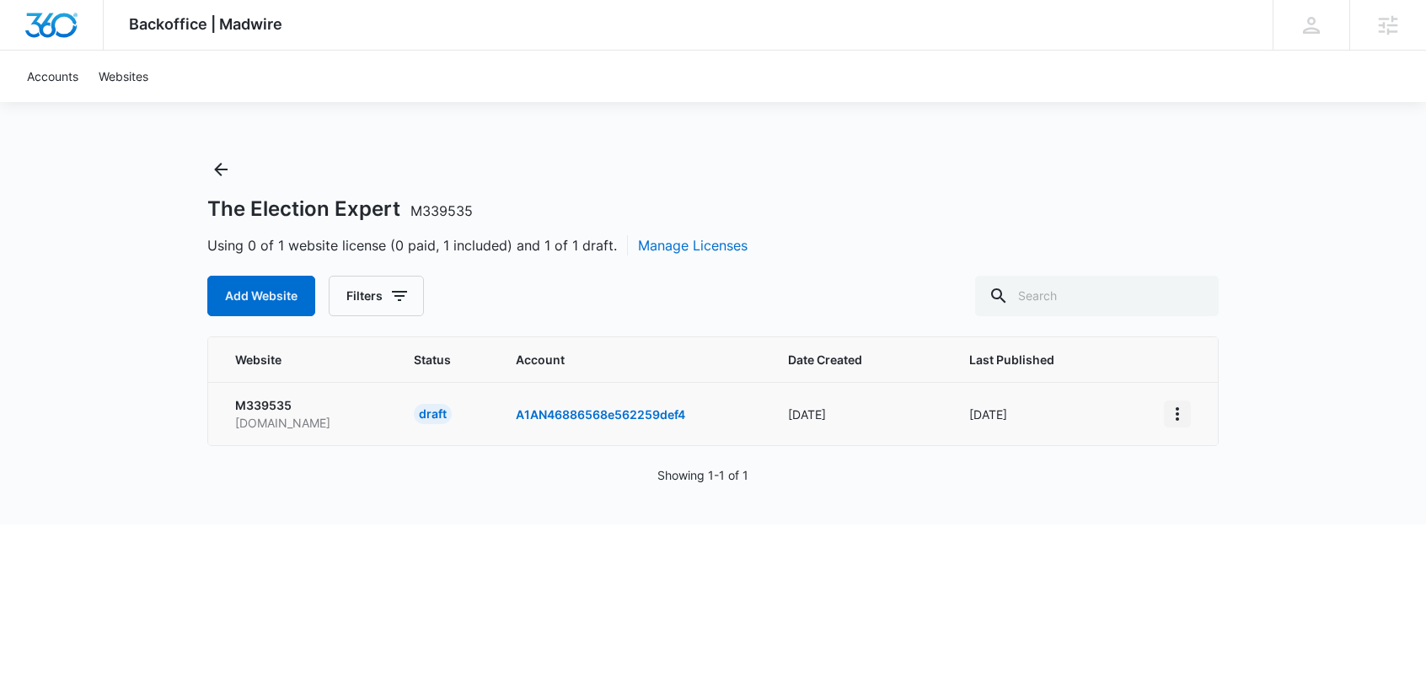
click at [1176, 418] on icon "View More" at bounding box center [1177, 413] width 3 height 13
click at [1206, 531] on div "Activate Draft" at bounding box center [1235, 537] width 101 height 12
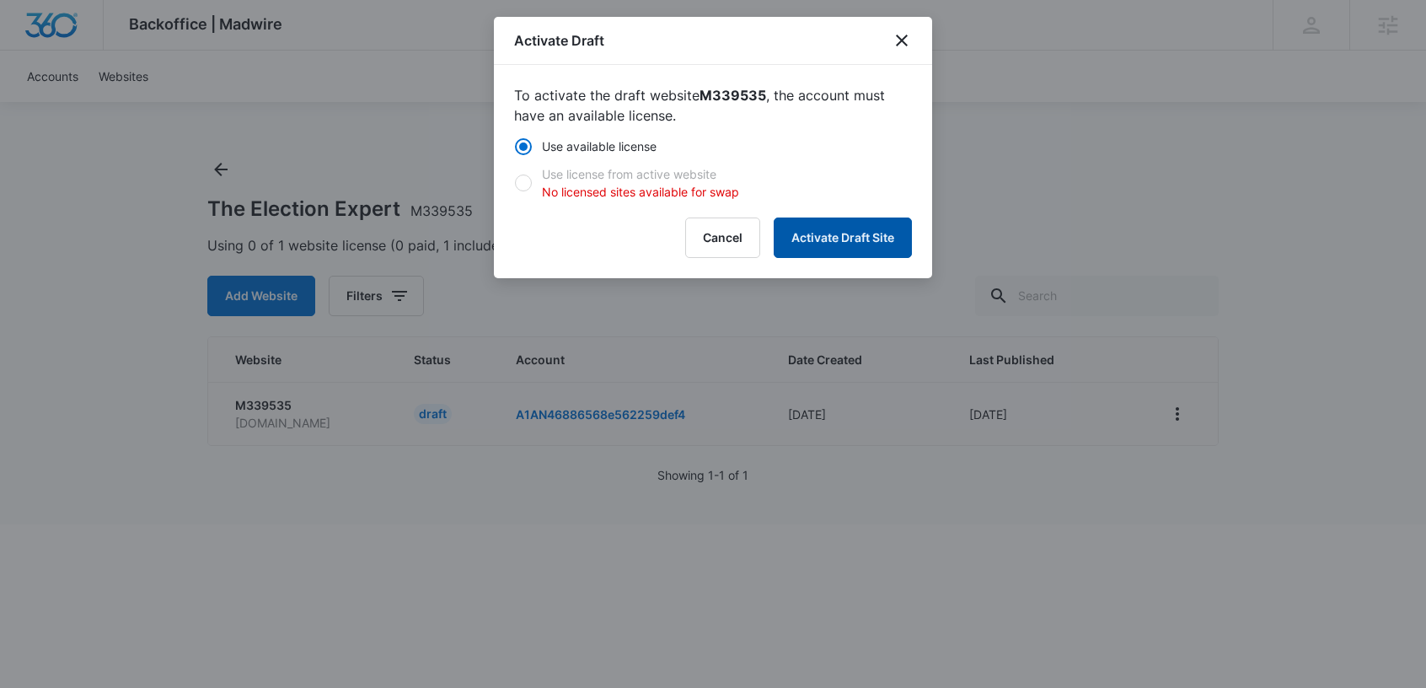
click at [862, 244] on button "Activate Draft Site" at bounding box center [843, 237] width 138 height 40
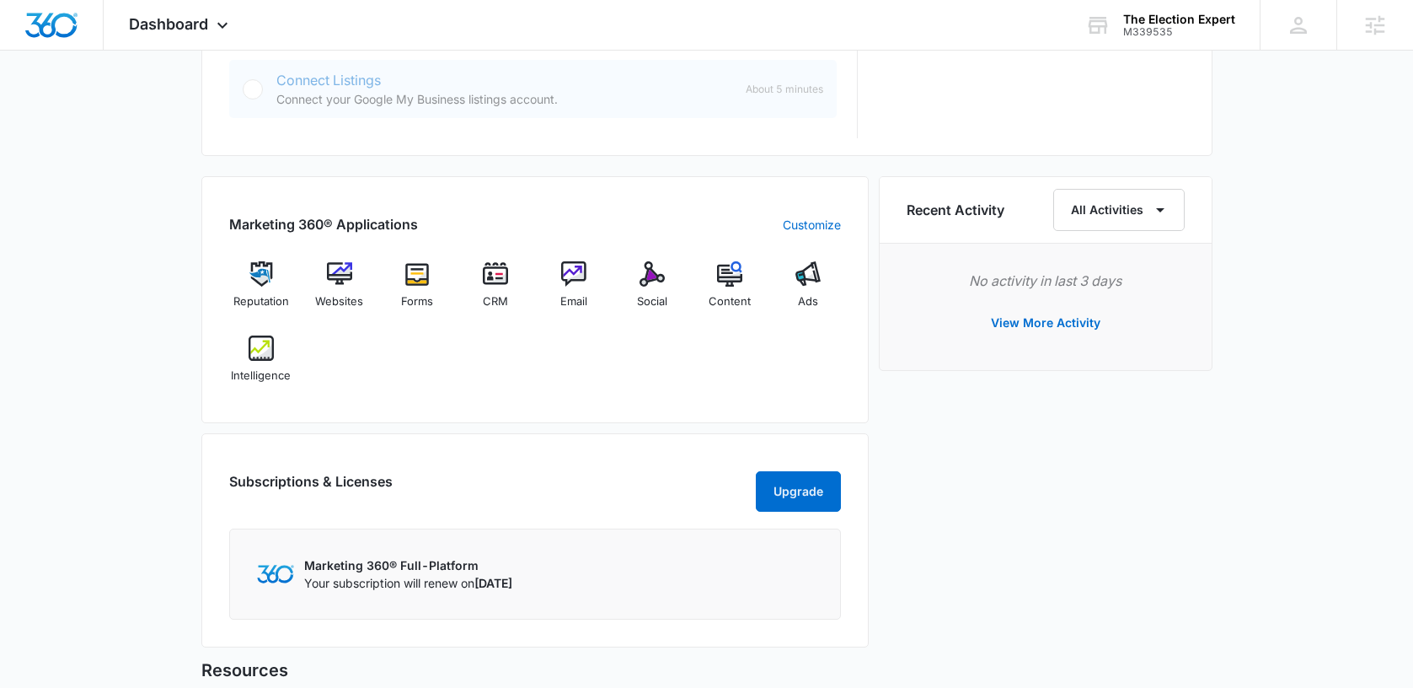
scroll to position [1206, 0]
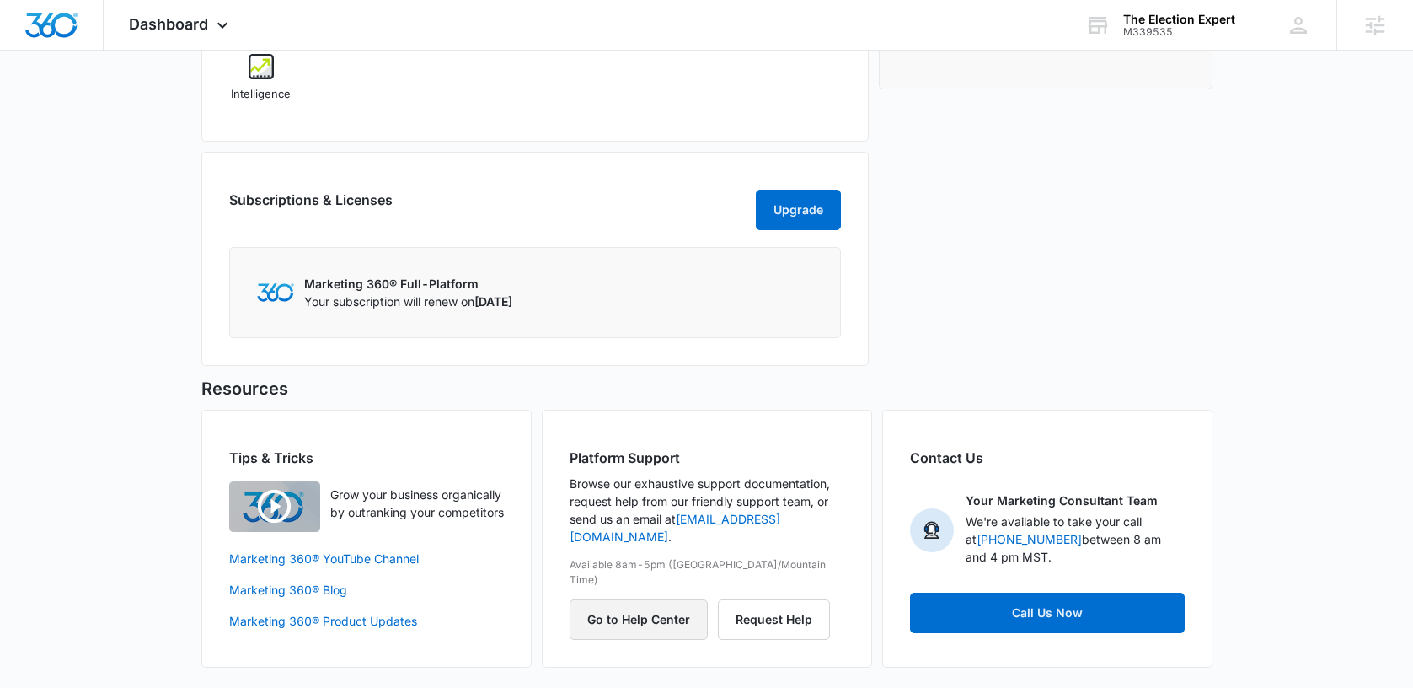
click at [608, 599] on button "Go to Help Center" at bounding box center [639, 619] width 138 height 40
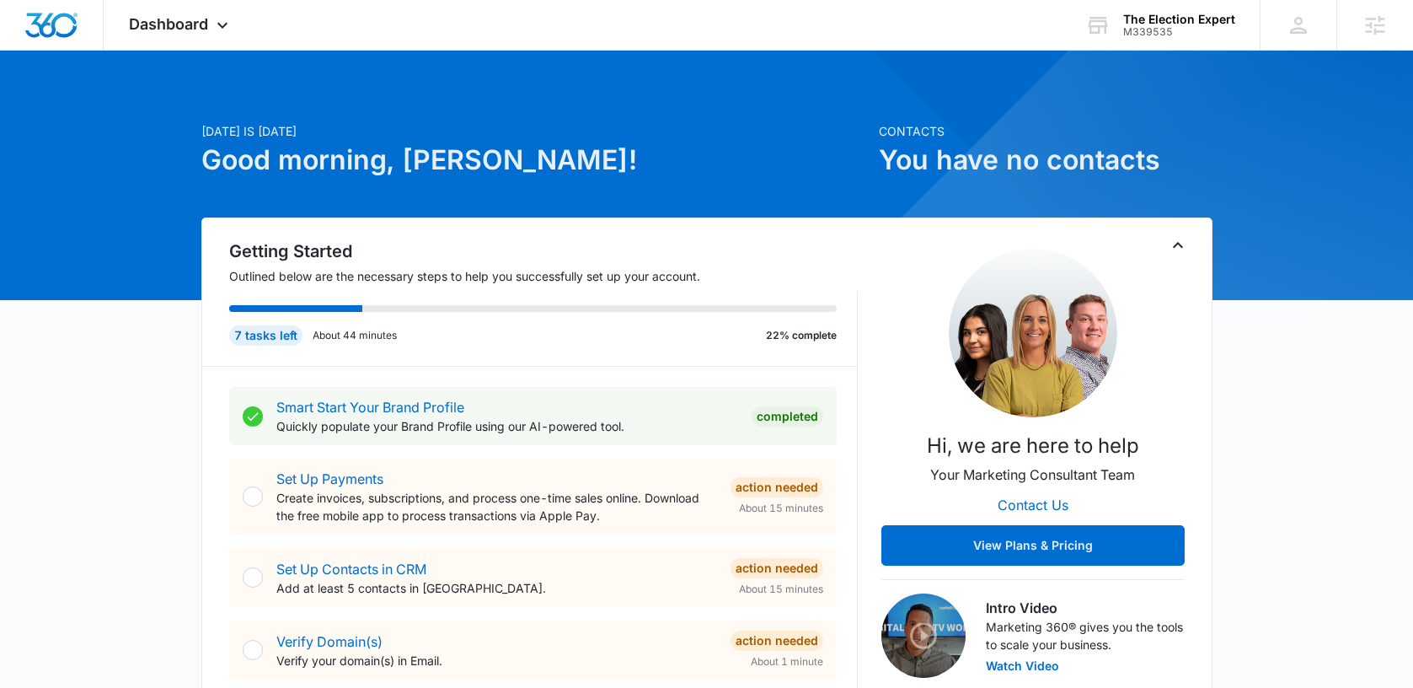
scroll to position [0, 0]
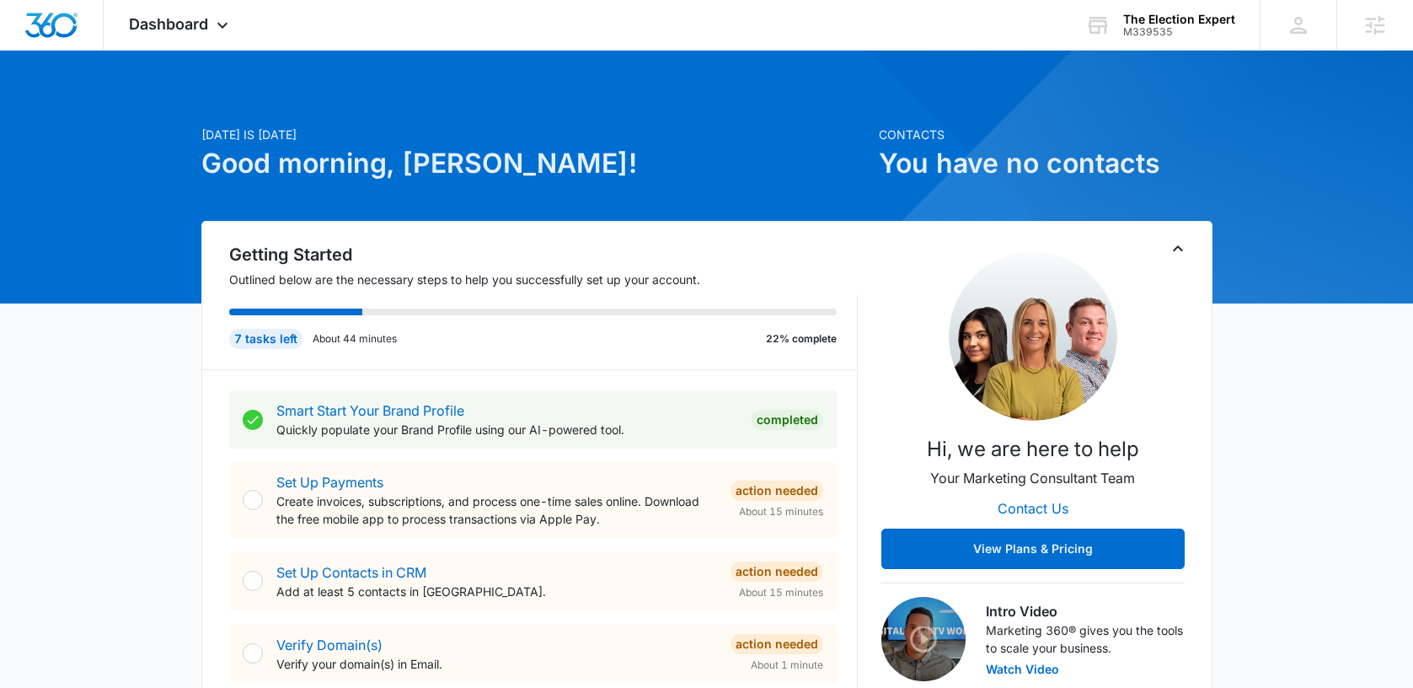
click at [168, 23] on span "Dashboard" at bounding box center [168, 24] width 79 height 18
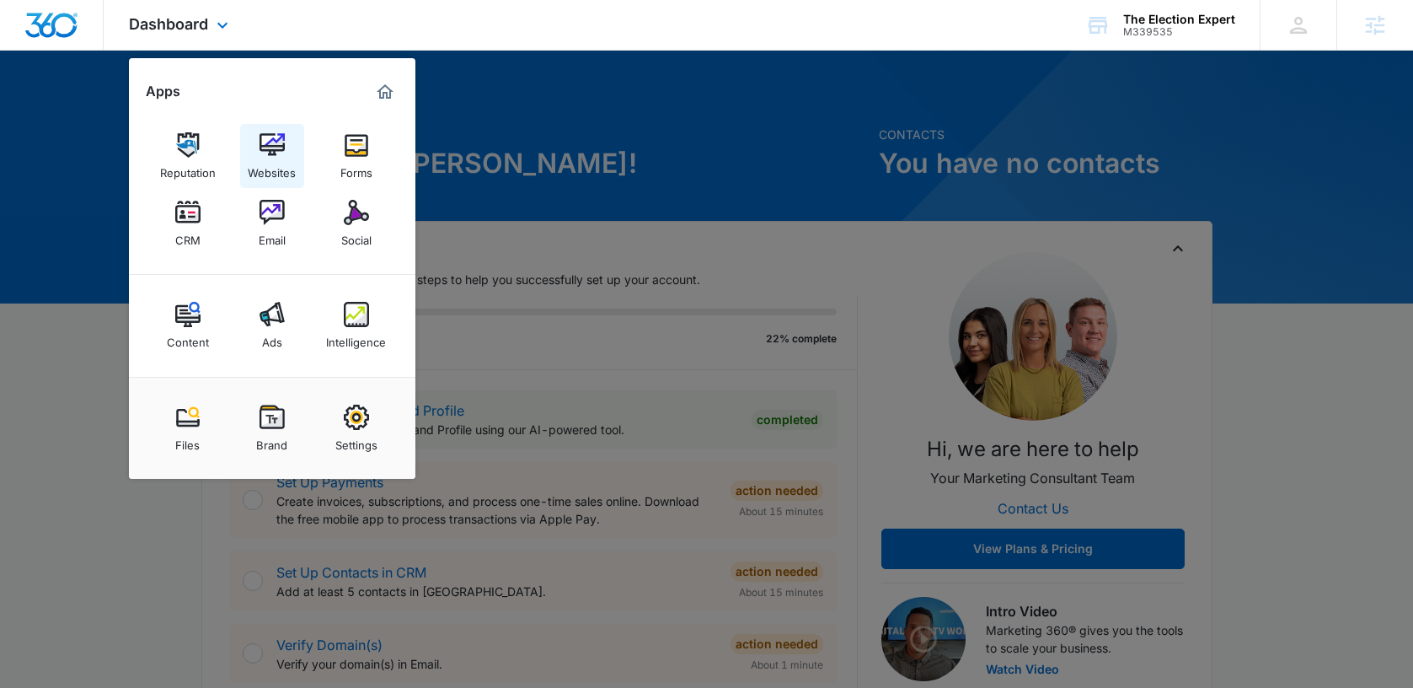
click at [276, 150] on img at bounding box center [272, 144] width 25 height 25
